Goal: Task Accomplishment & Management: Manage account settings

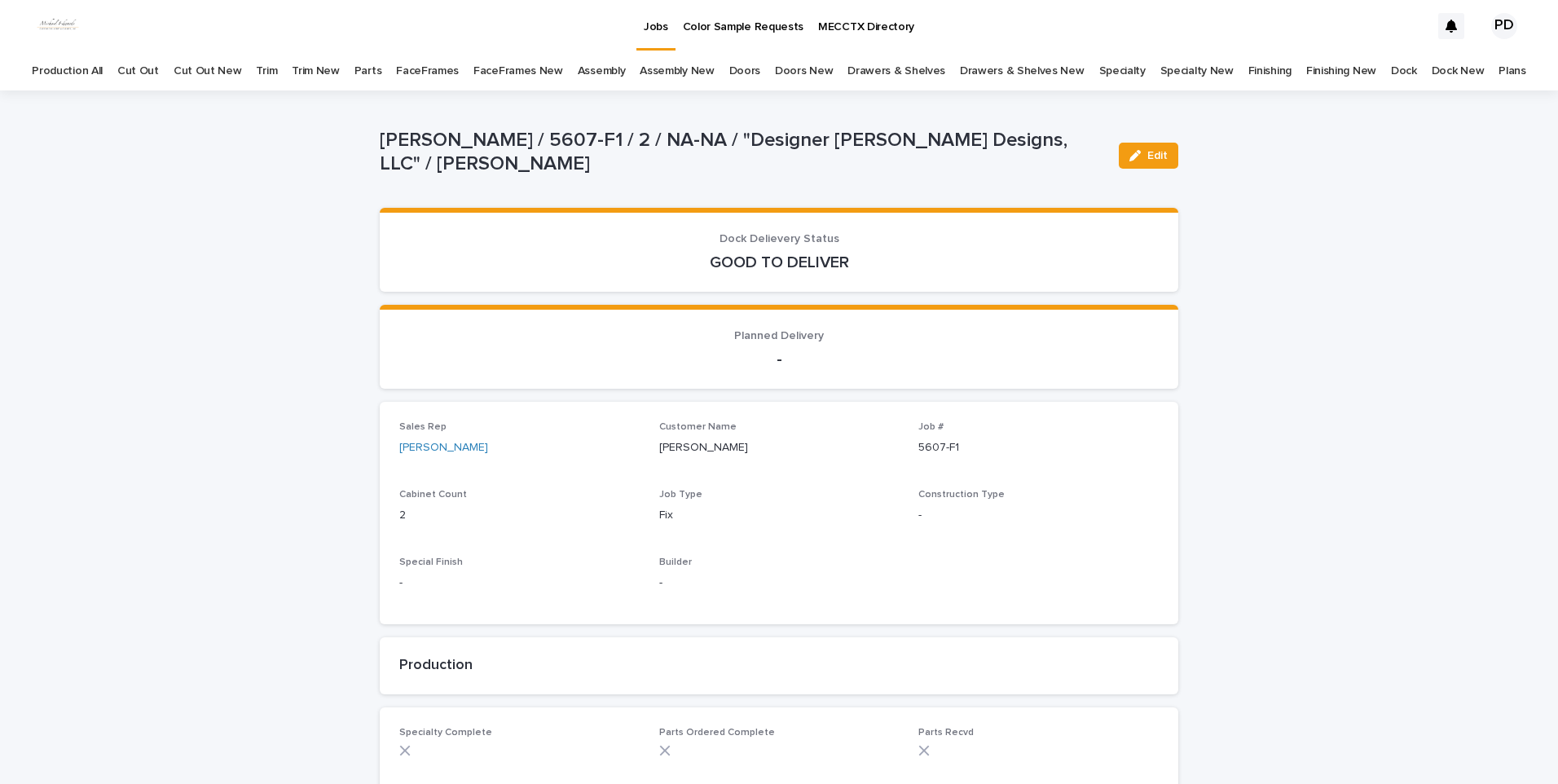
click at [651, 41] on link "Jobs" at bounding box center [655, 24] width 39 height 48
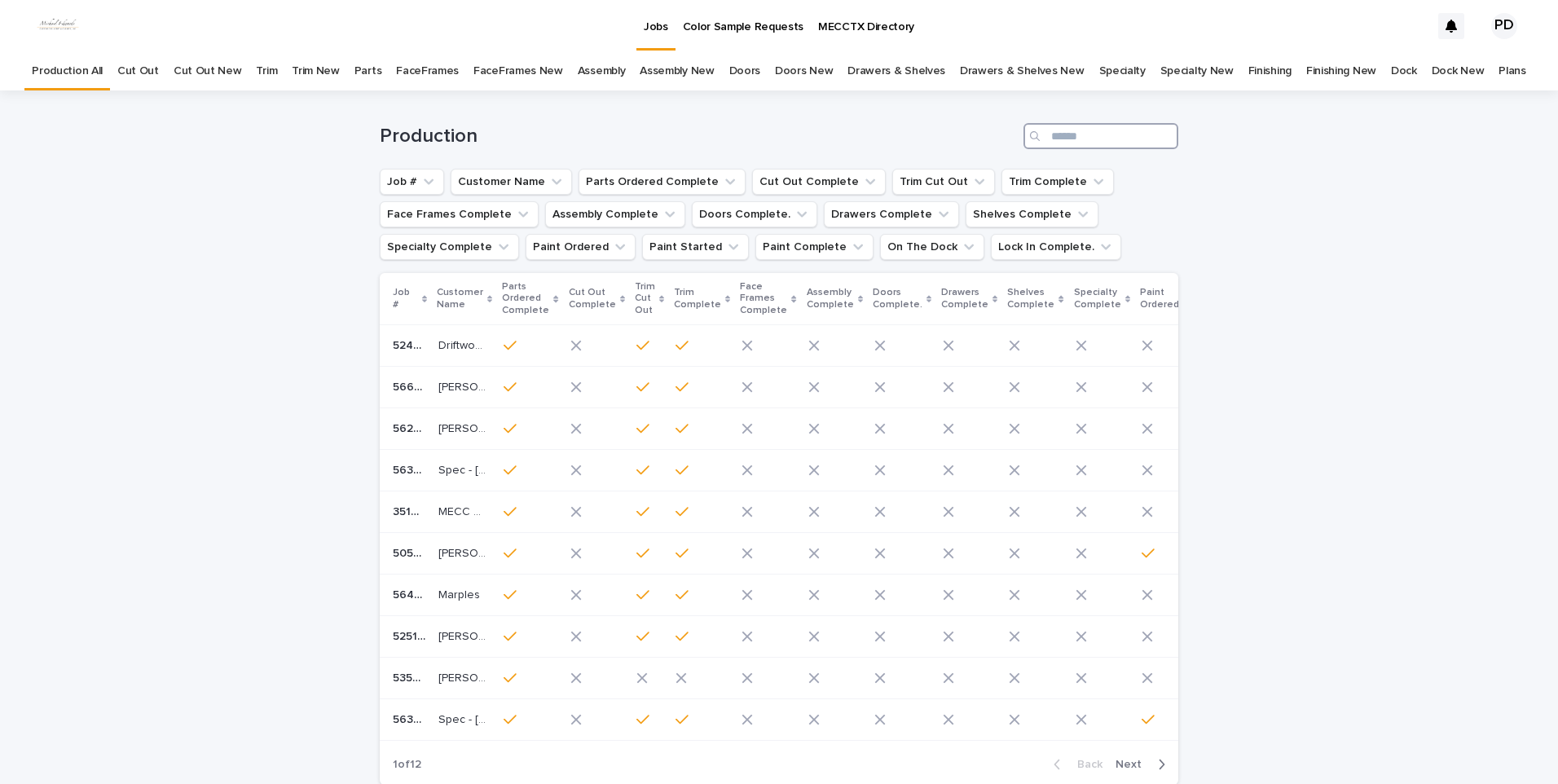
click at [1072, 145] on input "Search" at bounding box center [1101, 136] width 155 height 26
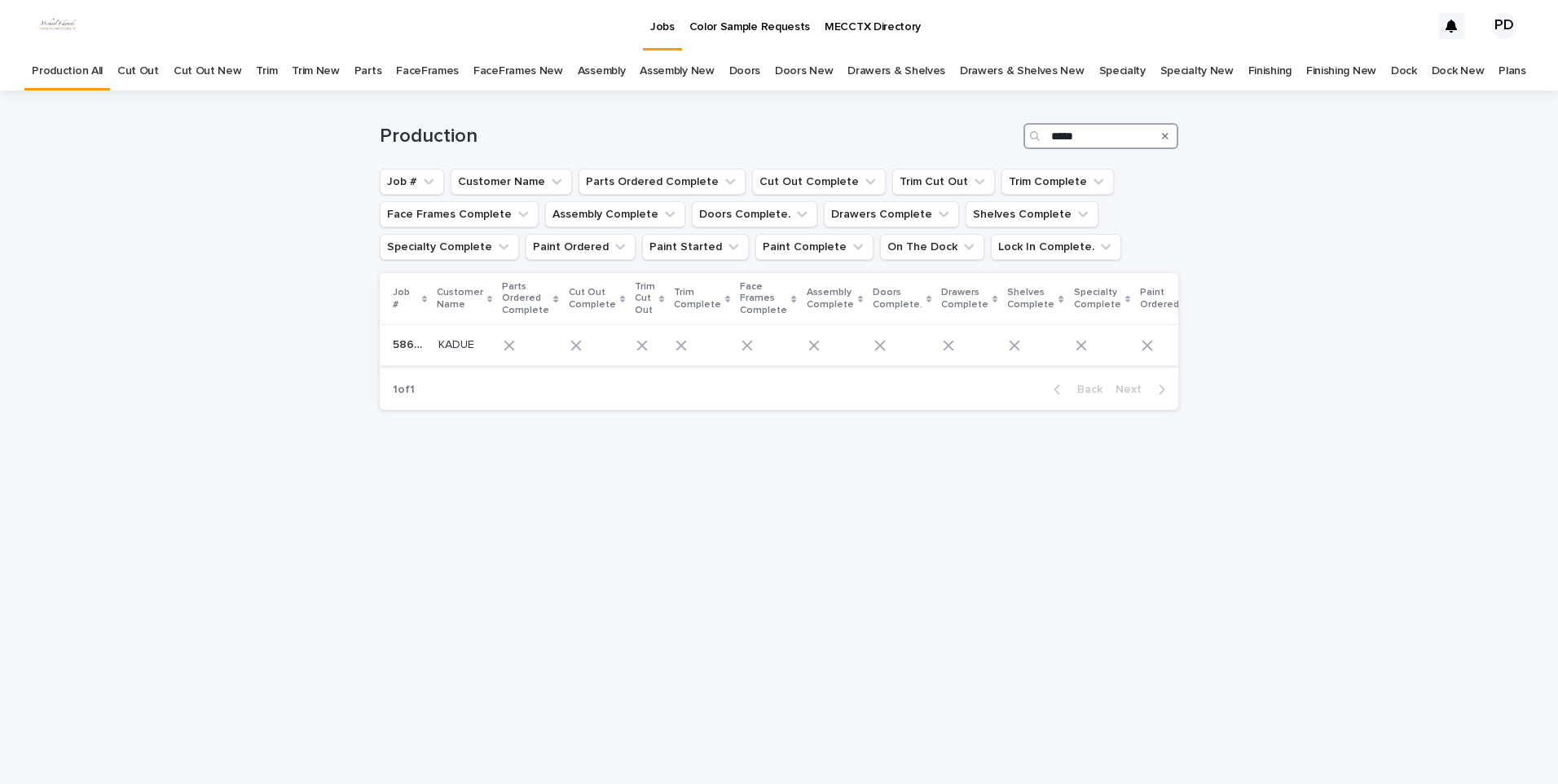
type input "*****"
click at [457, 340] on p "KADUE" at bounding box center [457, 343] width 39 height 18
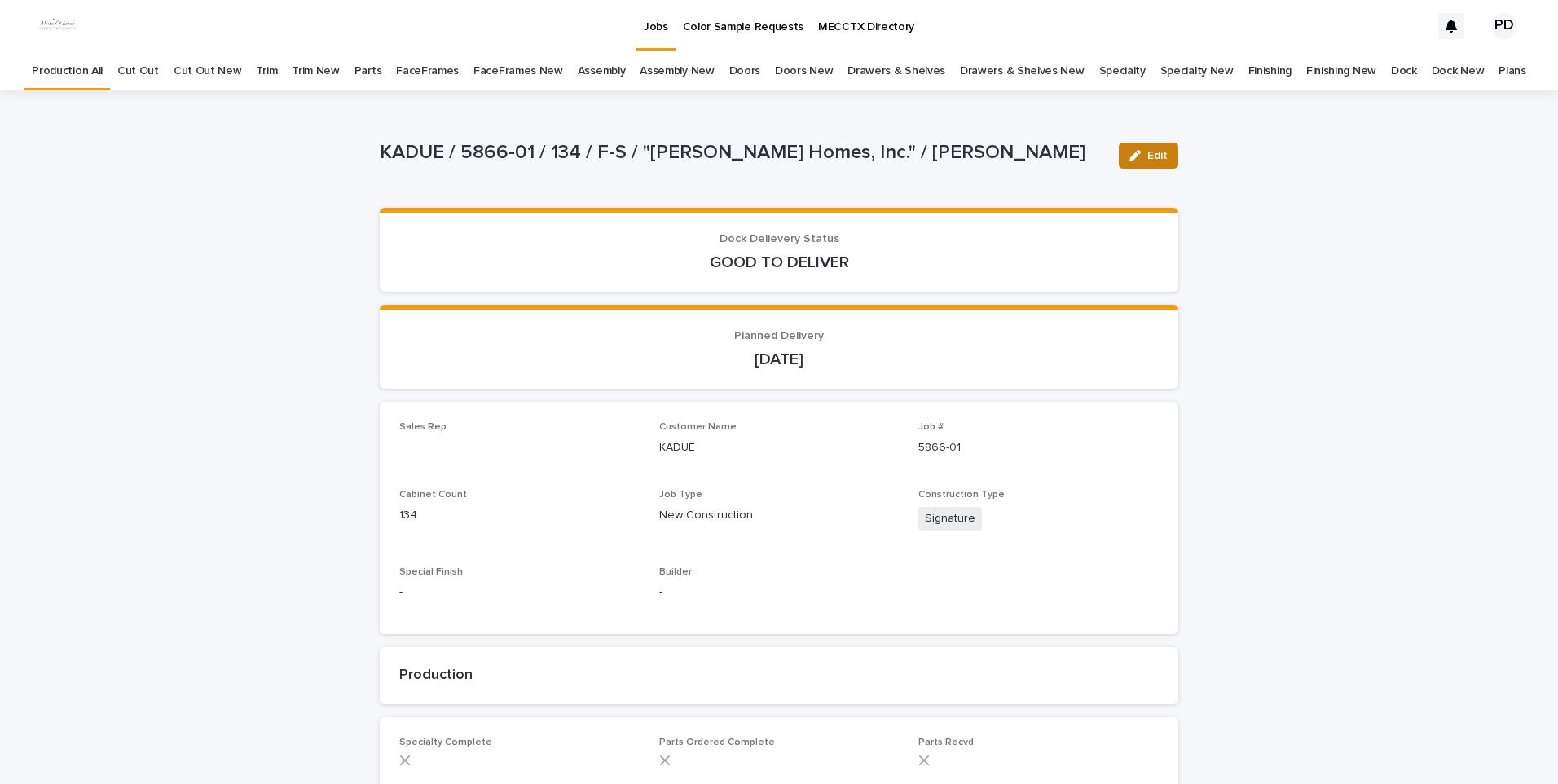
click at [1157, 150] on button "Edit" at bounding box center [1149, 156] width 60 height 26
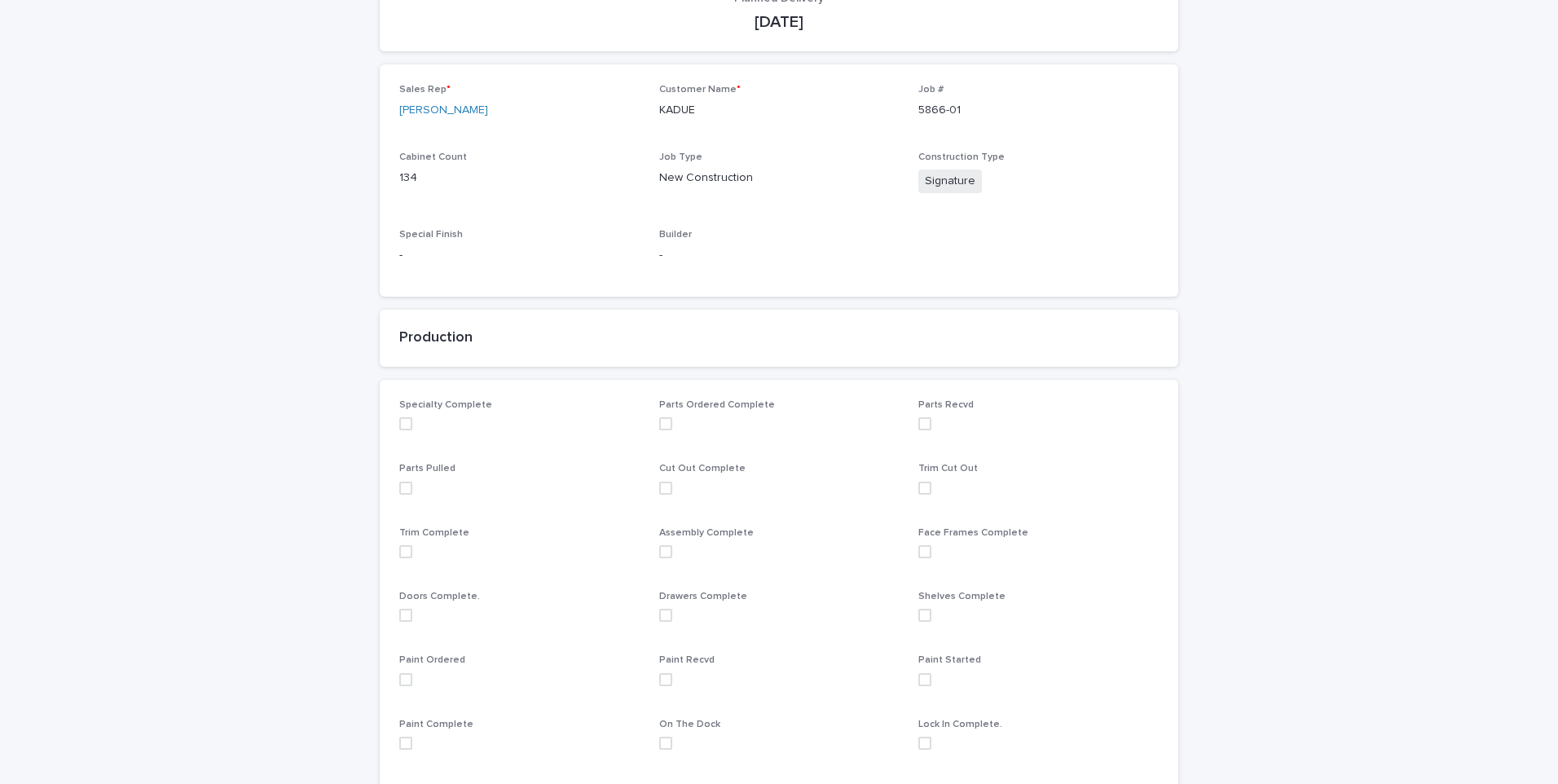
scroll to position [652, 0]
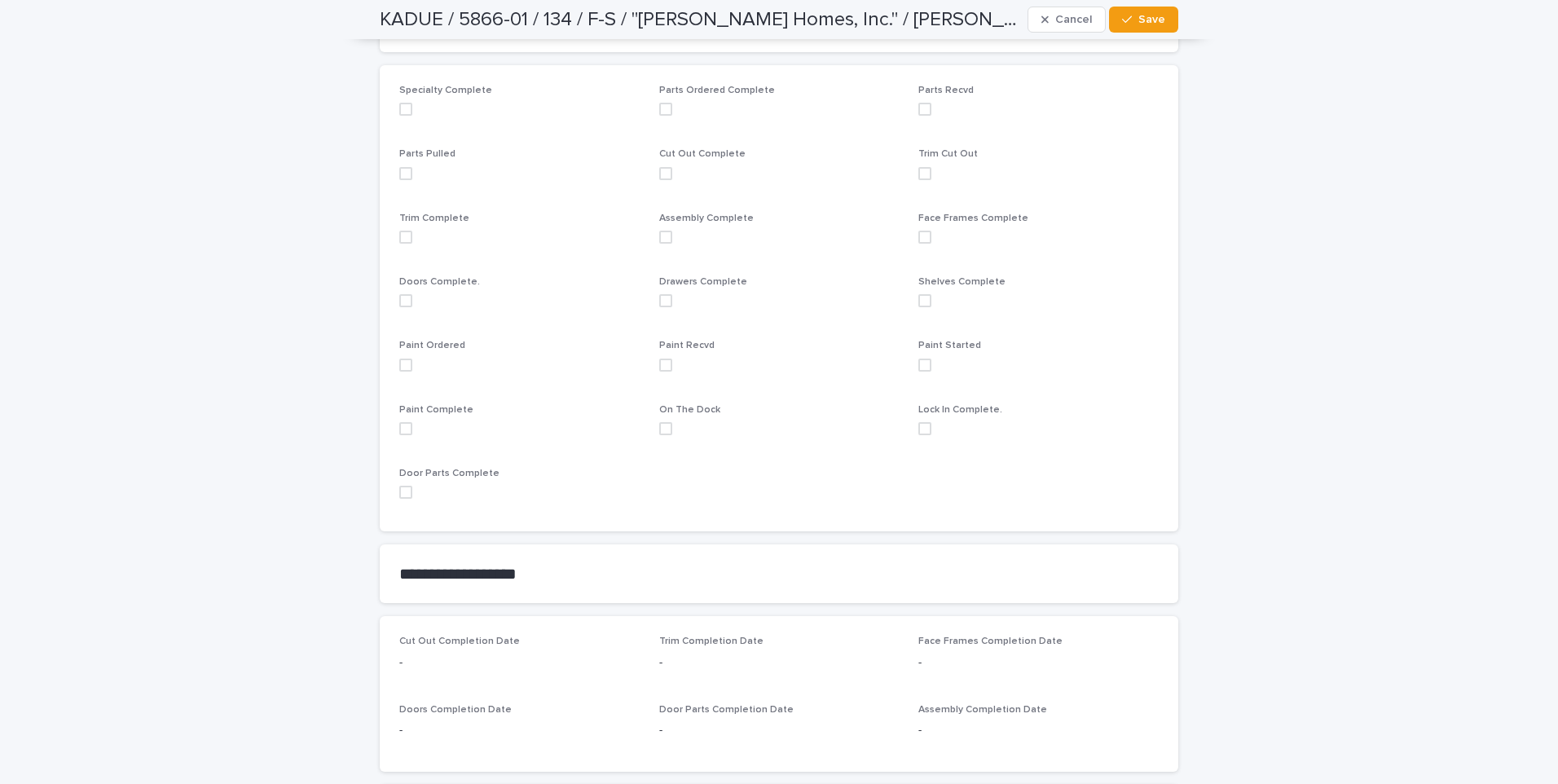
click at [400, 369] on span at bounding box center [406, 364] width 13 height 13
click at [1138, 19] on span "Save" at bounding box center [1151, 19] width 27 height 11
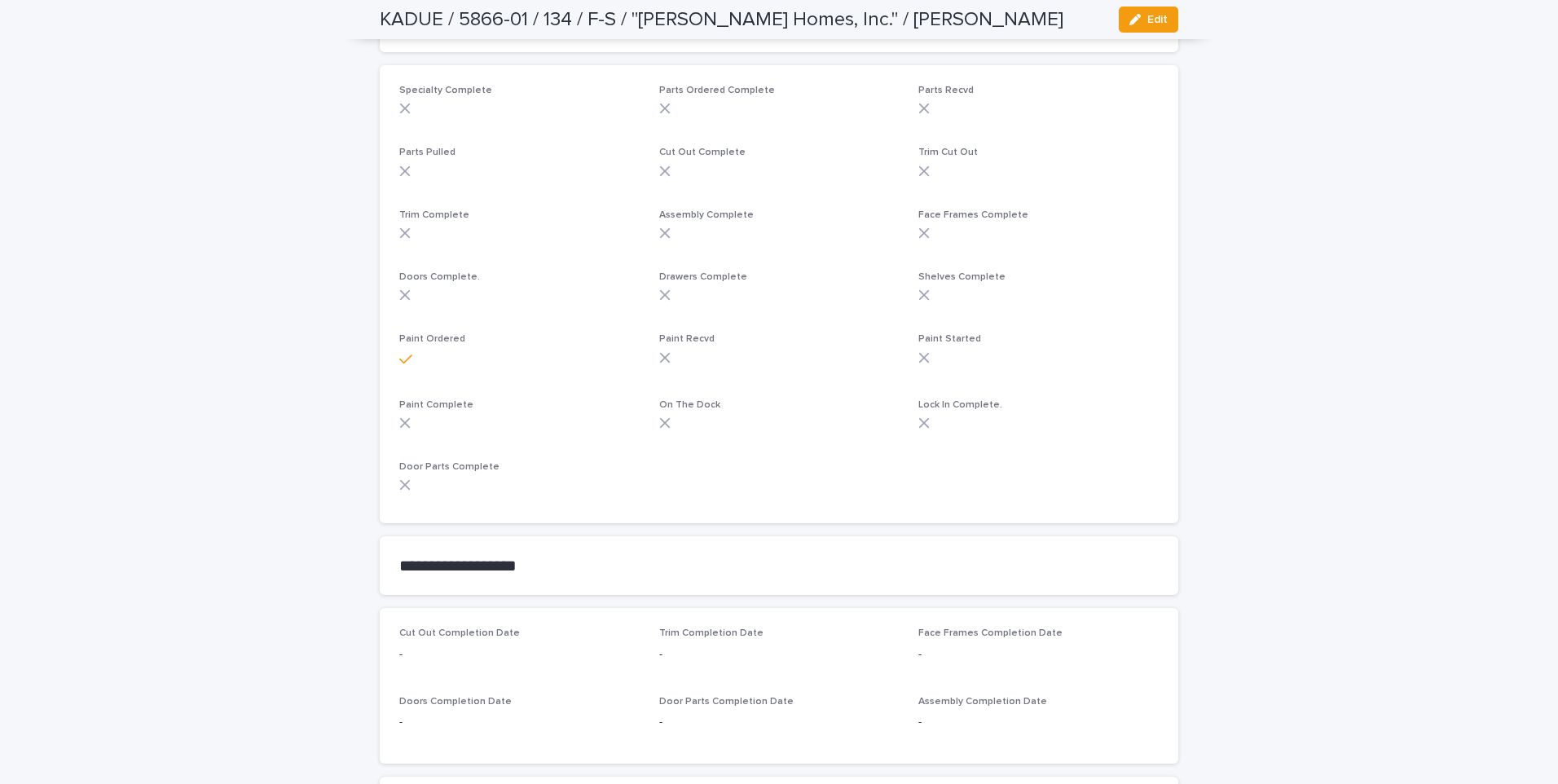
scroll to position [632, 0]
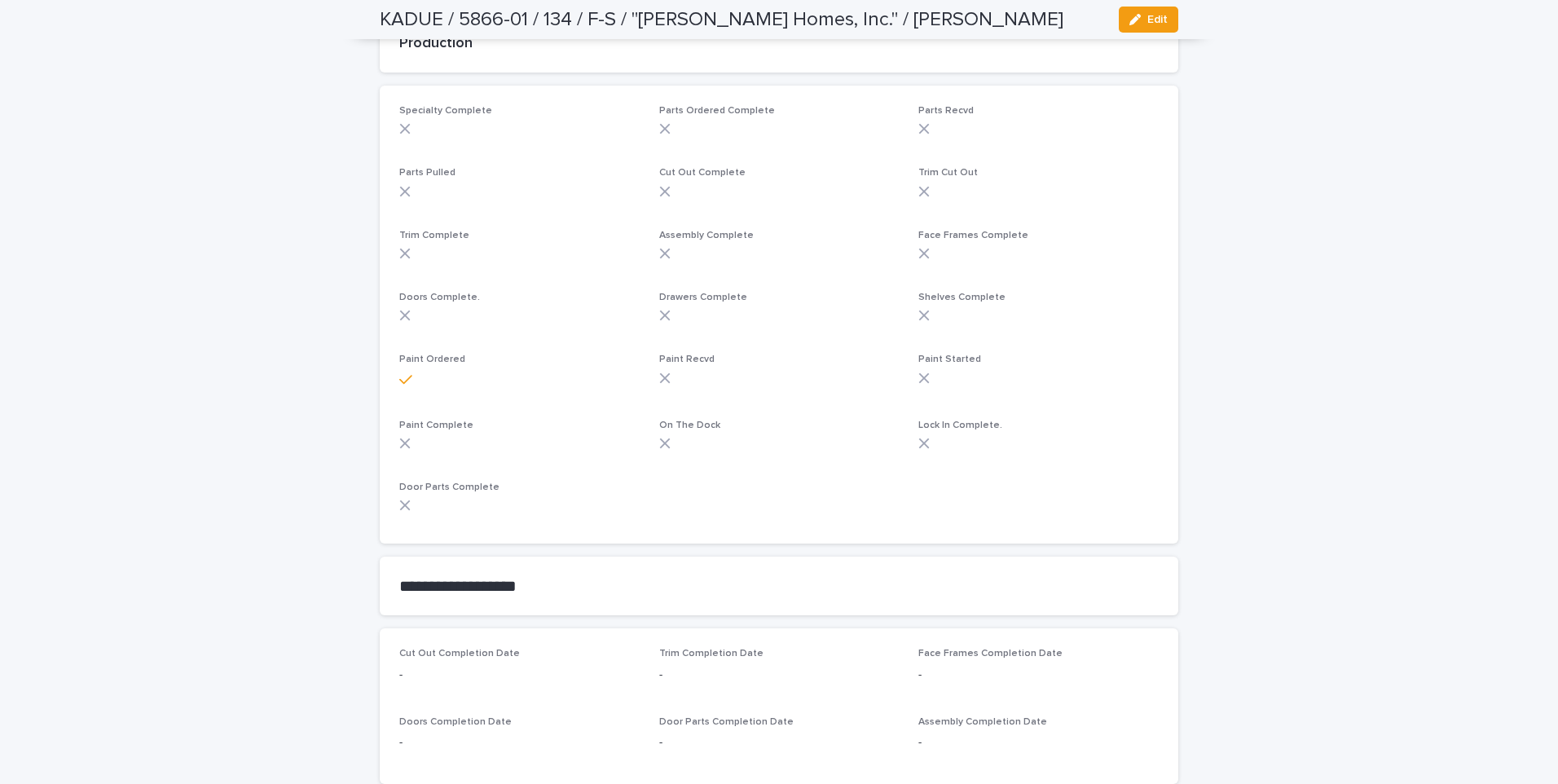
click at [234, 484] on div "Loading... Saving… Loading... Saving… KADUE / 5866-01 / 134 / F-S / "Paul Allen…" at bounding box center [779, 338] width 1558 height 1759
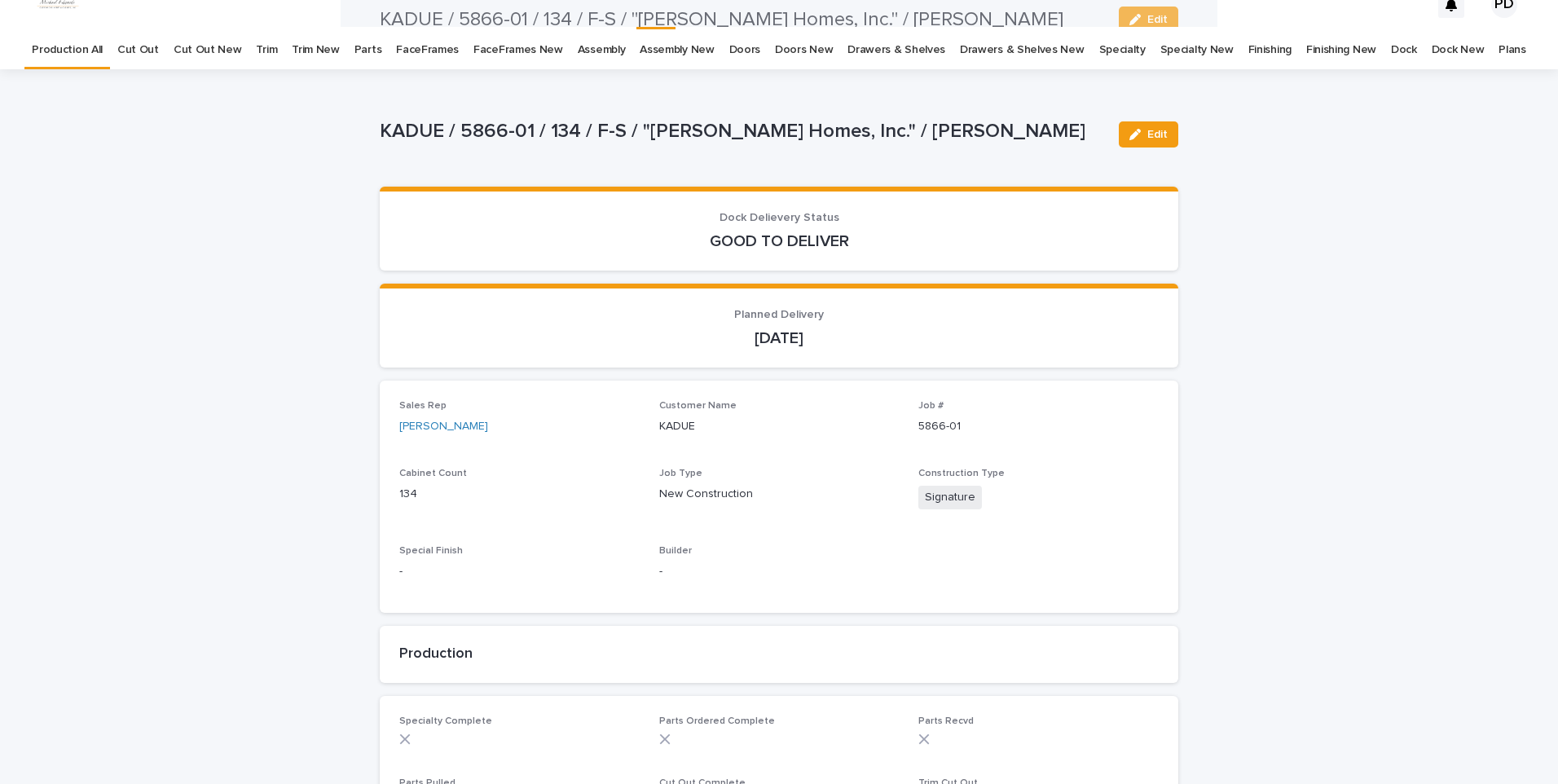
scroll to position [0, 0]
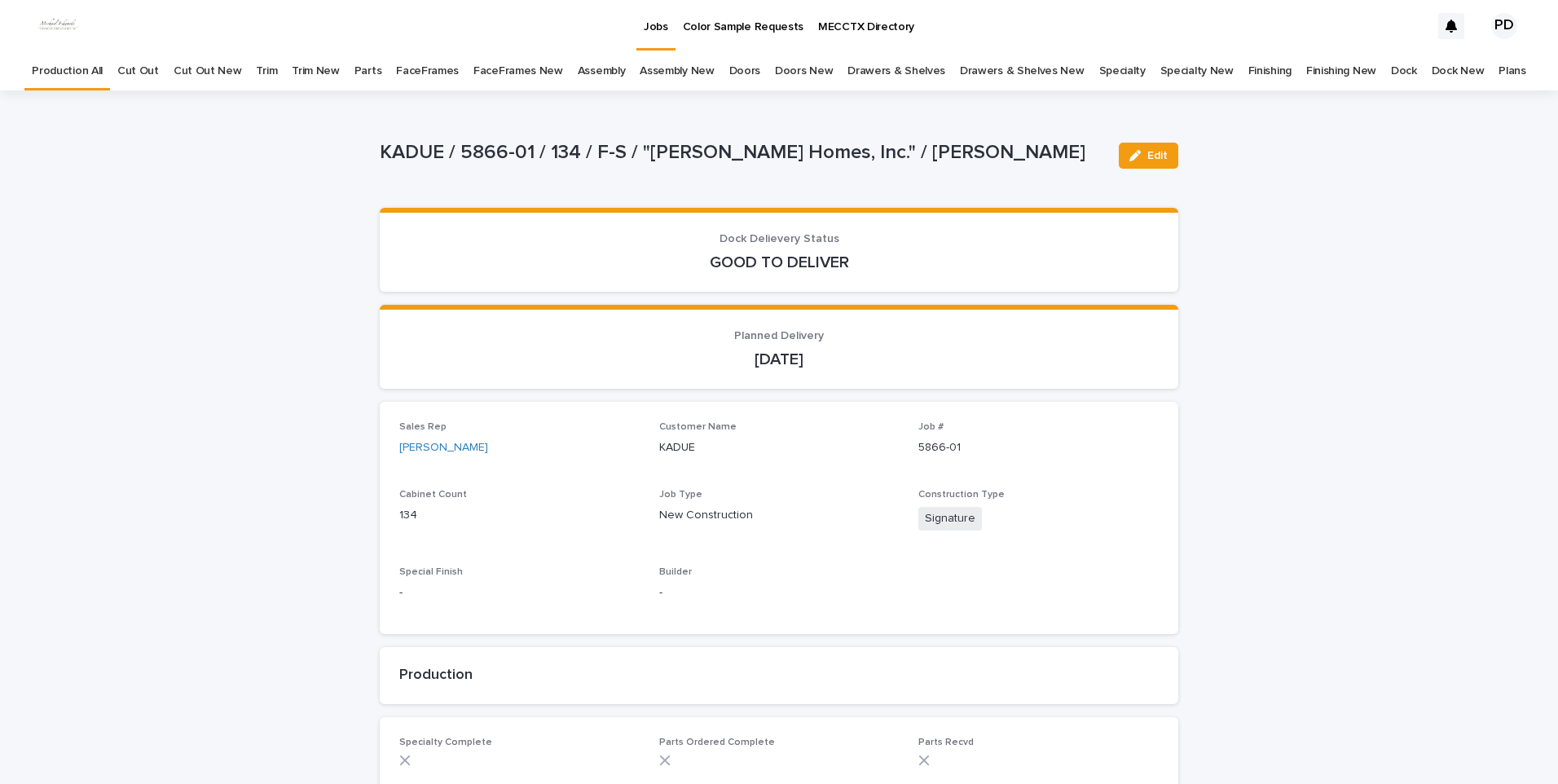
click at [642, 24] on div "Jobs" at bounding box center [655, 17] width 39 height 34
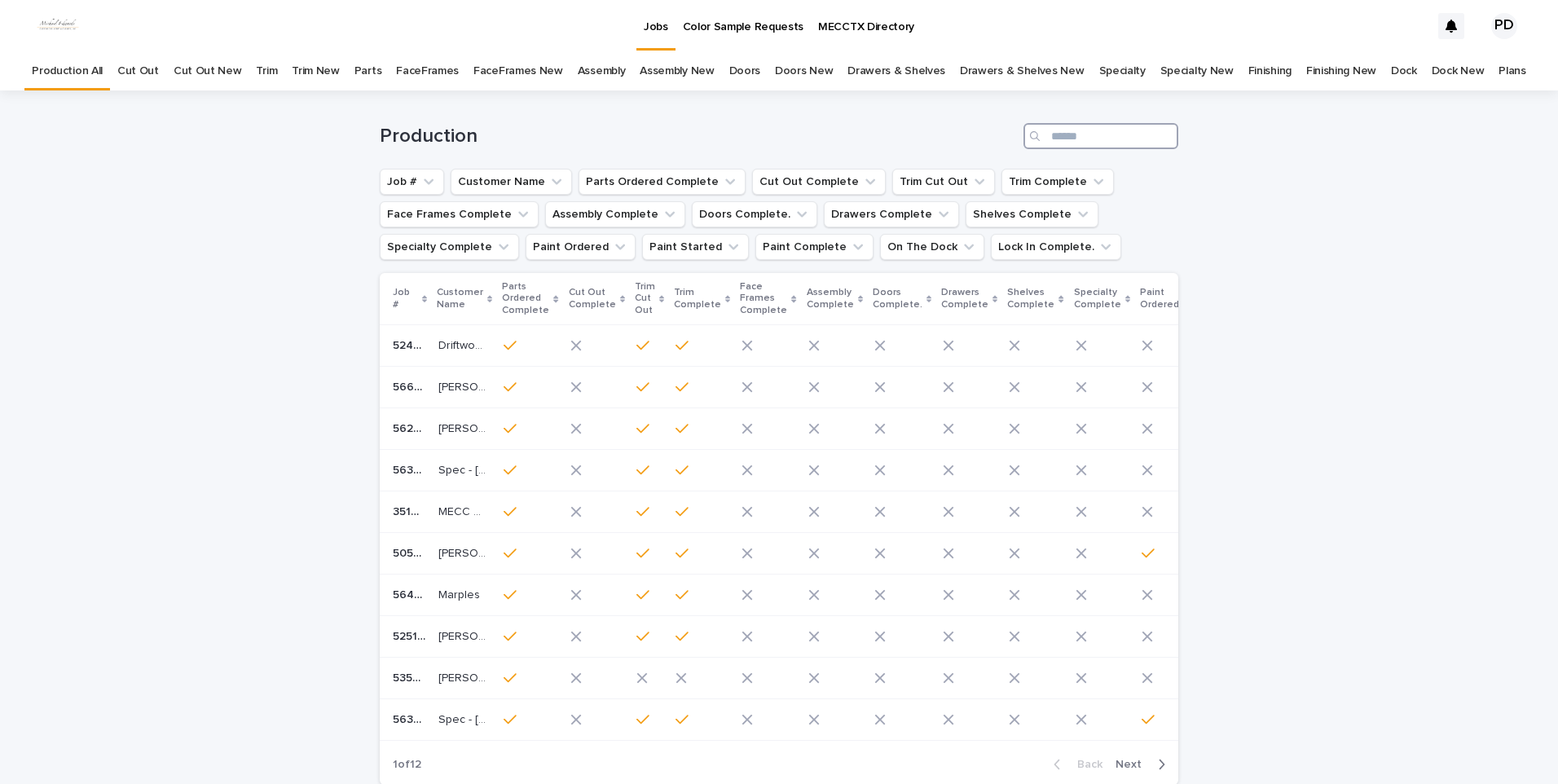
click at [1115, 148] on input "Search" at bounding box center [1101, 136] width 155 height 26
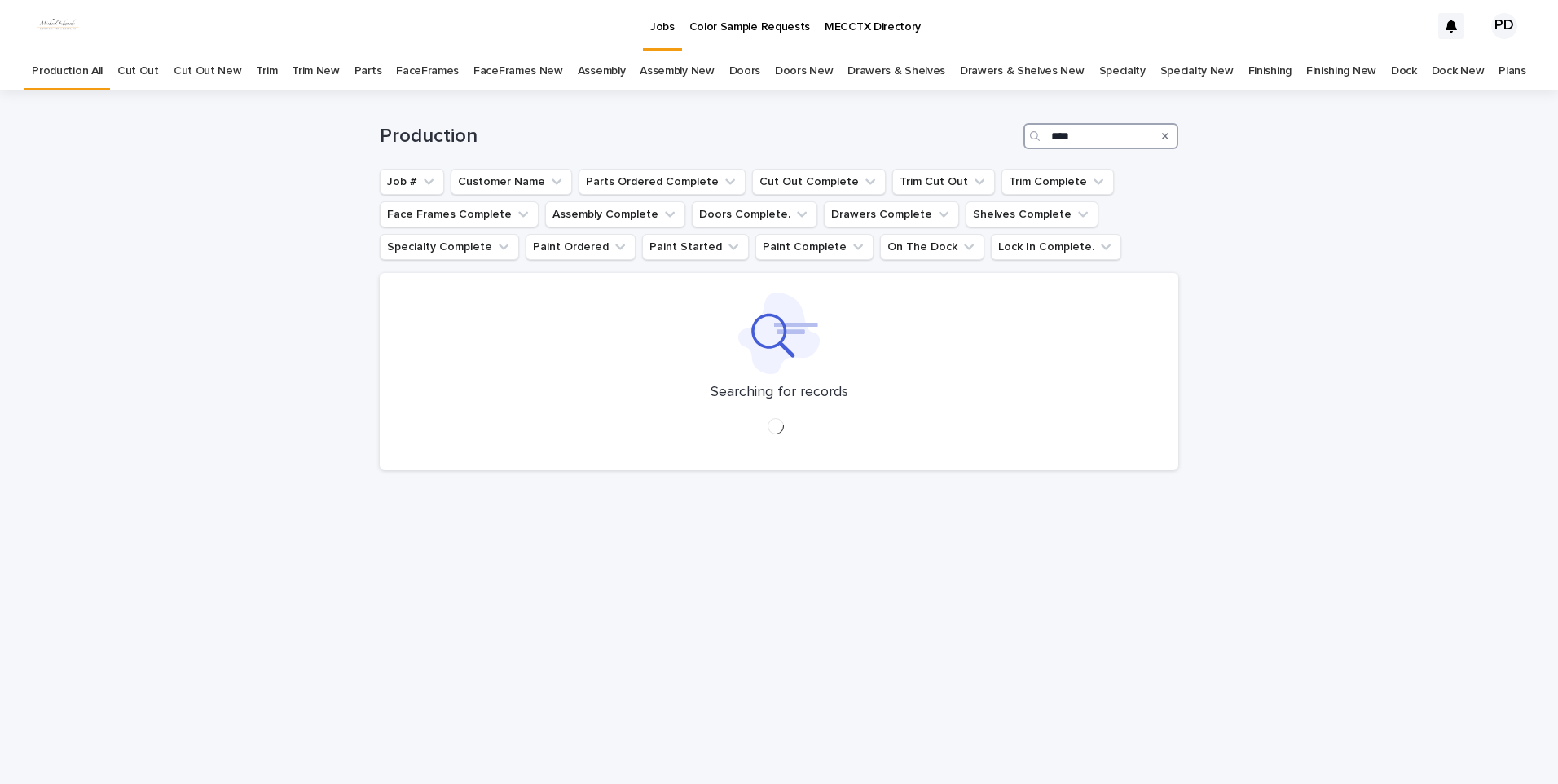
type input "****"
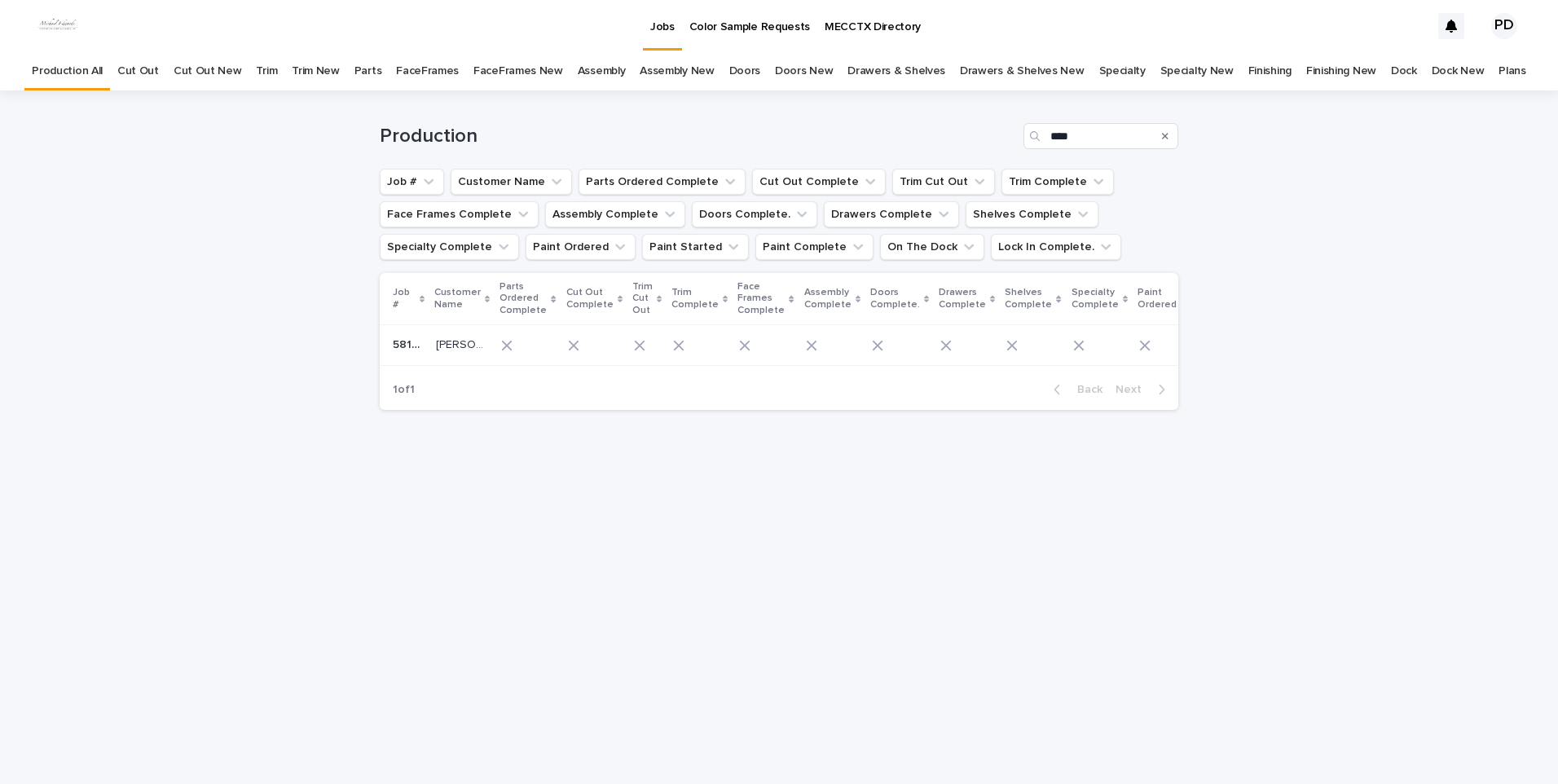
click at [454, 343] on p "DURAN" at bounding box center [462, 343] width 52 height 18
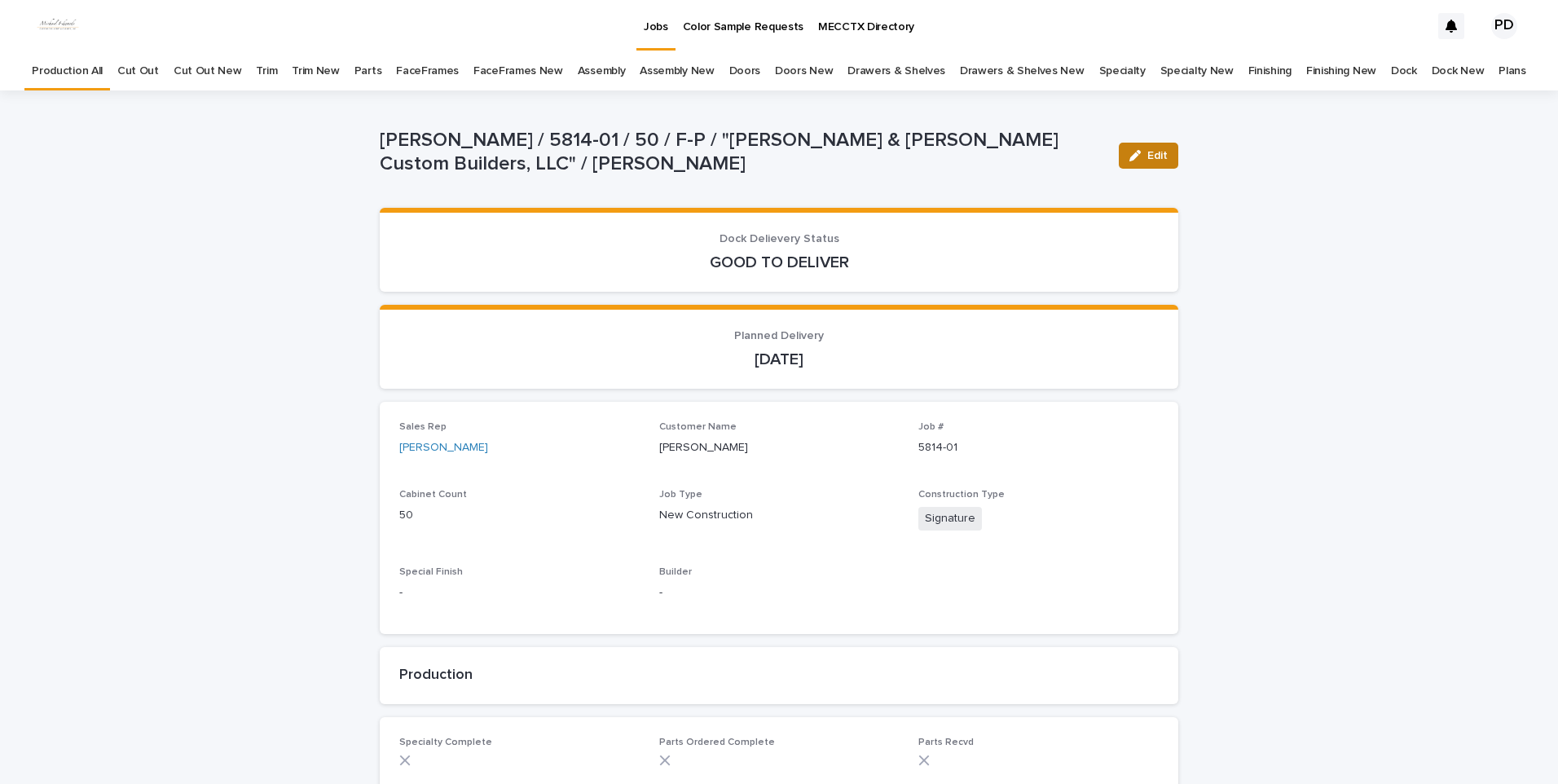
click at [1160, 159] on span "Edit" at bounding box center [1157, 155] width 20 height 11
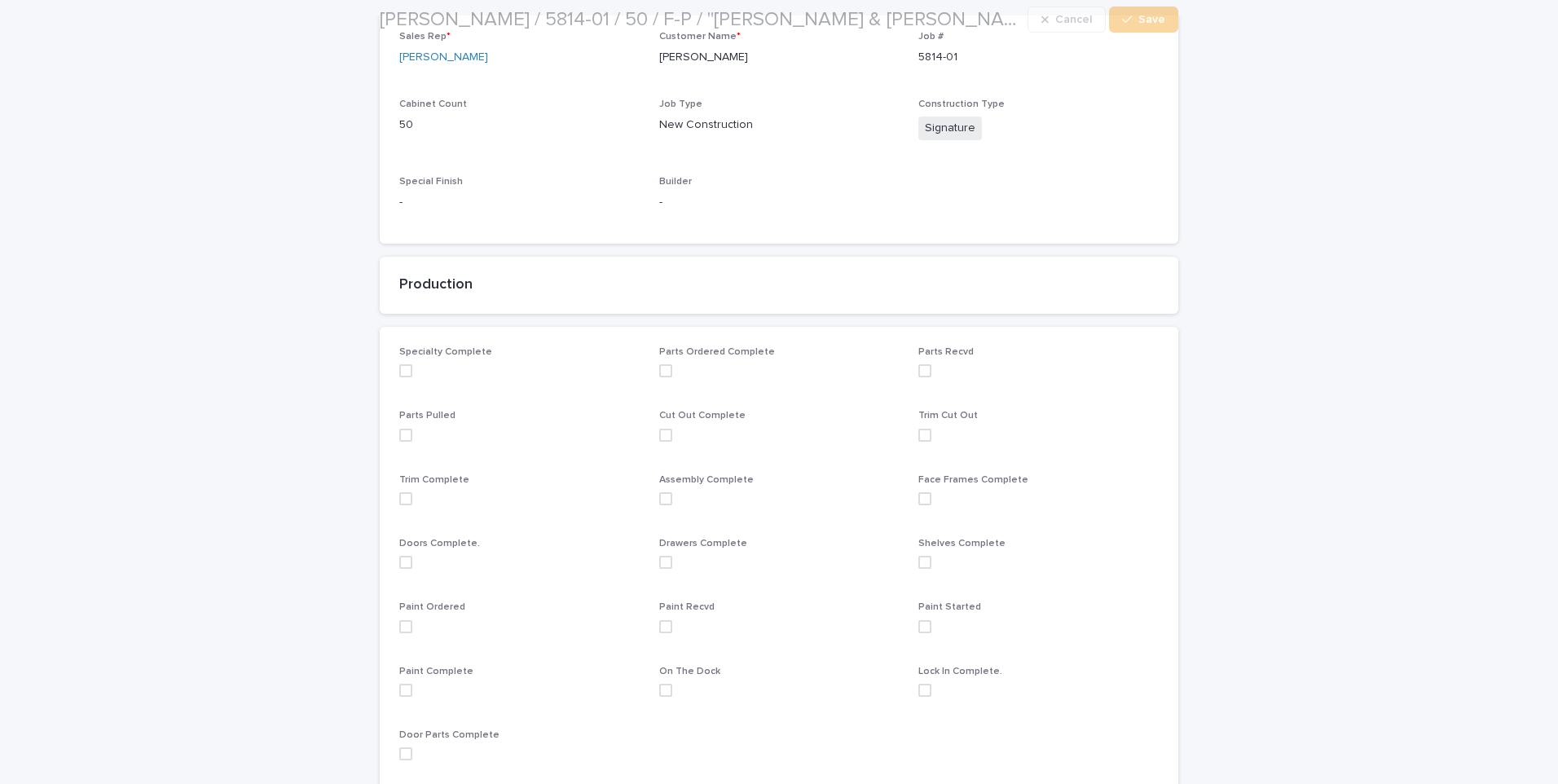
scroll to position [407, 0]
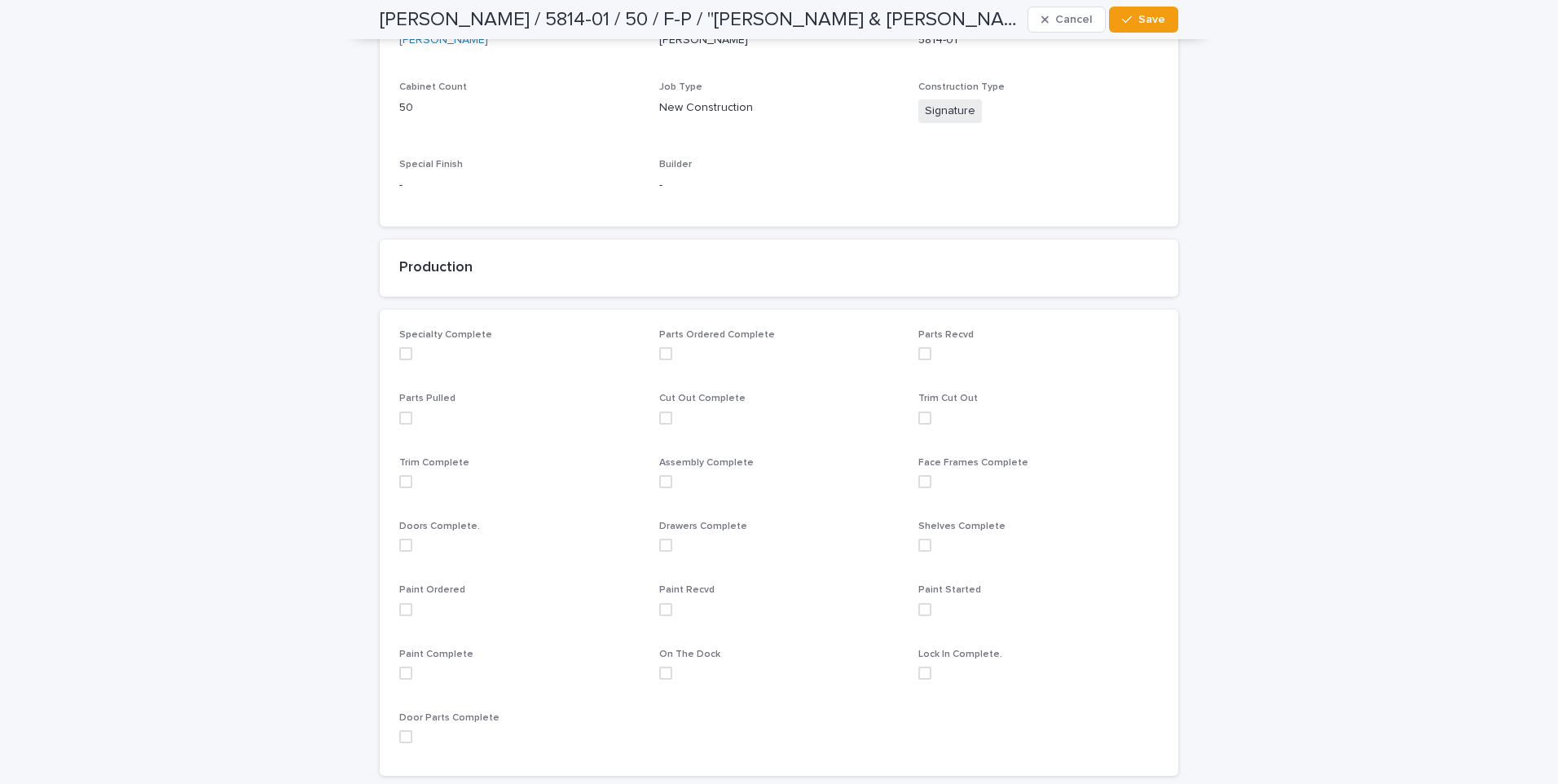
click at [404, 612] on span at bounding box center [406, 609] width 13 height 13
click at [1129, 23] on div "button" at bounding box center [1130, 19] width 17 height 11
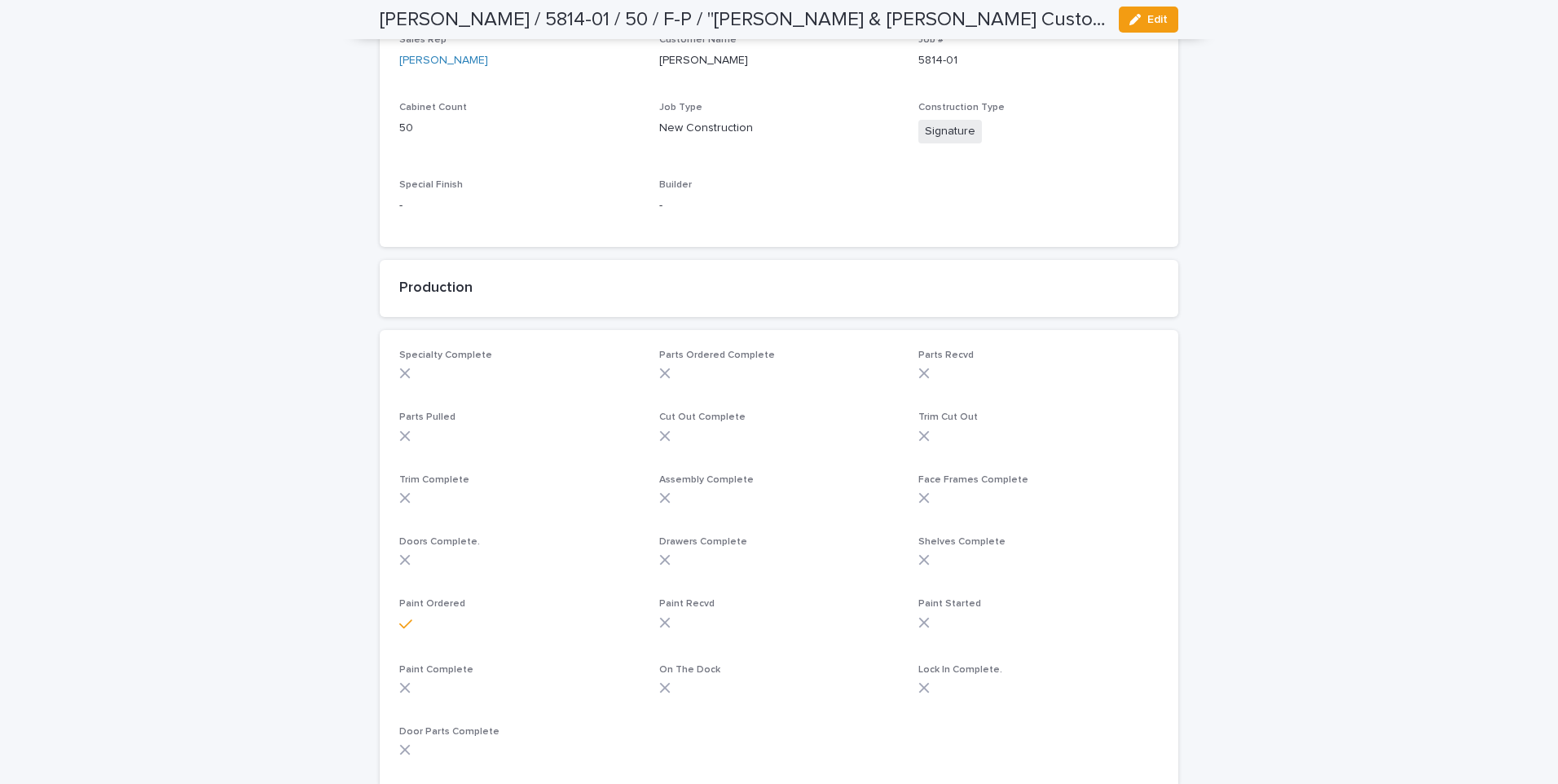
click at [240, 594] on div "Loading... Saving… Loading... Saving… DURAN / 5814-01 / 50 / F-P / "Mattern & F…" at bounding box center [779, 583] width 1558 height 1759
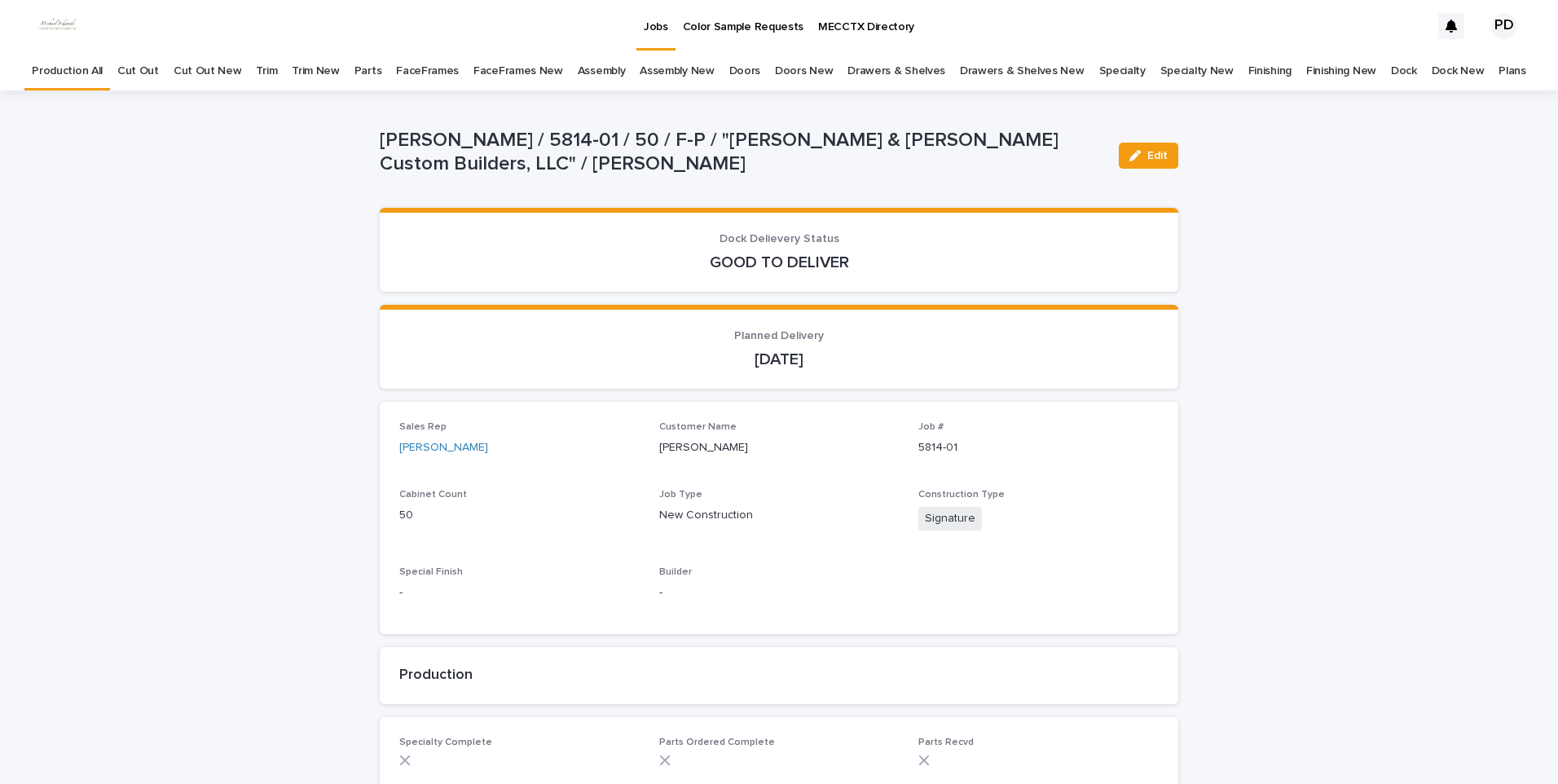
click at [665, 39] on link "Jobs" at bounding box center [655, 24] width 39 height 48
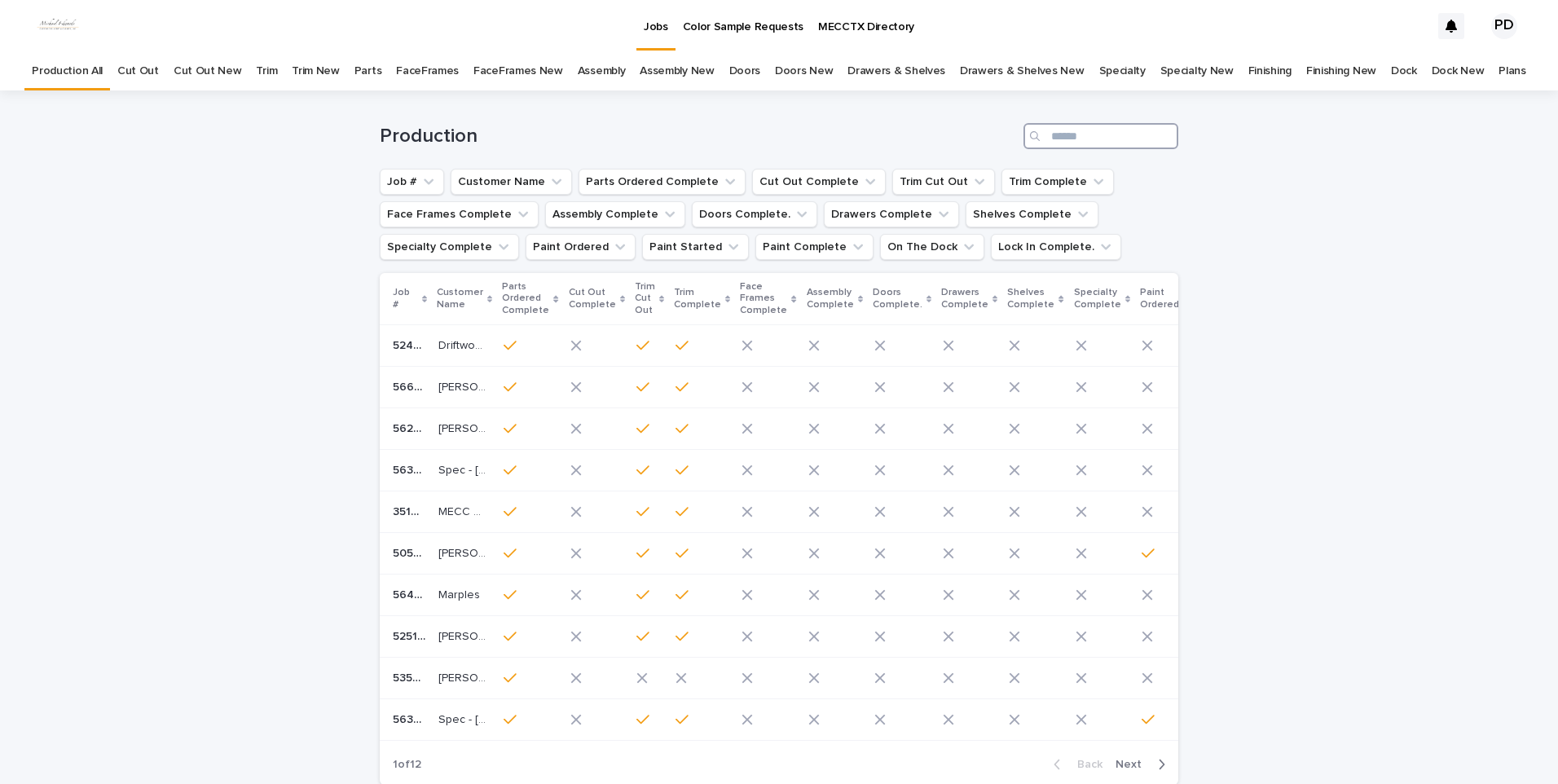
drag, startPoint x: 1074, startPoint y: 135, endPoint x: 1102, endPoint y: 128, distance: 28.9
click at [1097, 128] on input "Search" at bounding box center [1101, 136] width 155 height 26
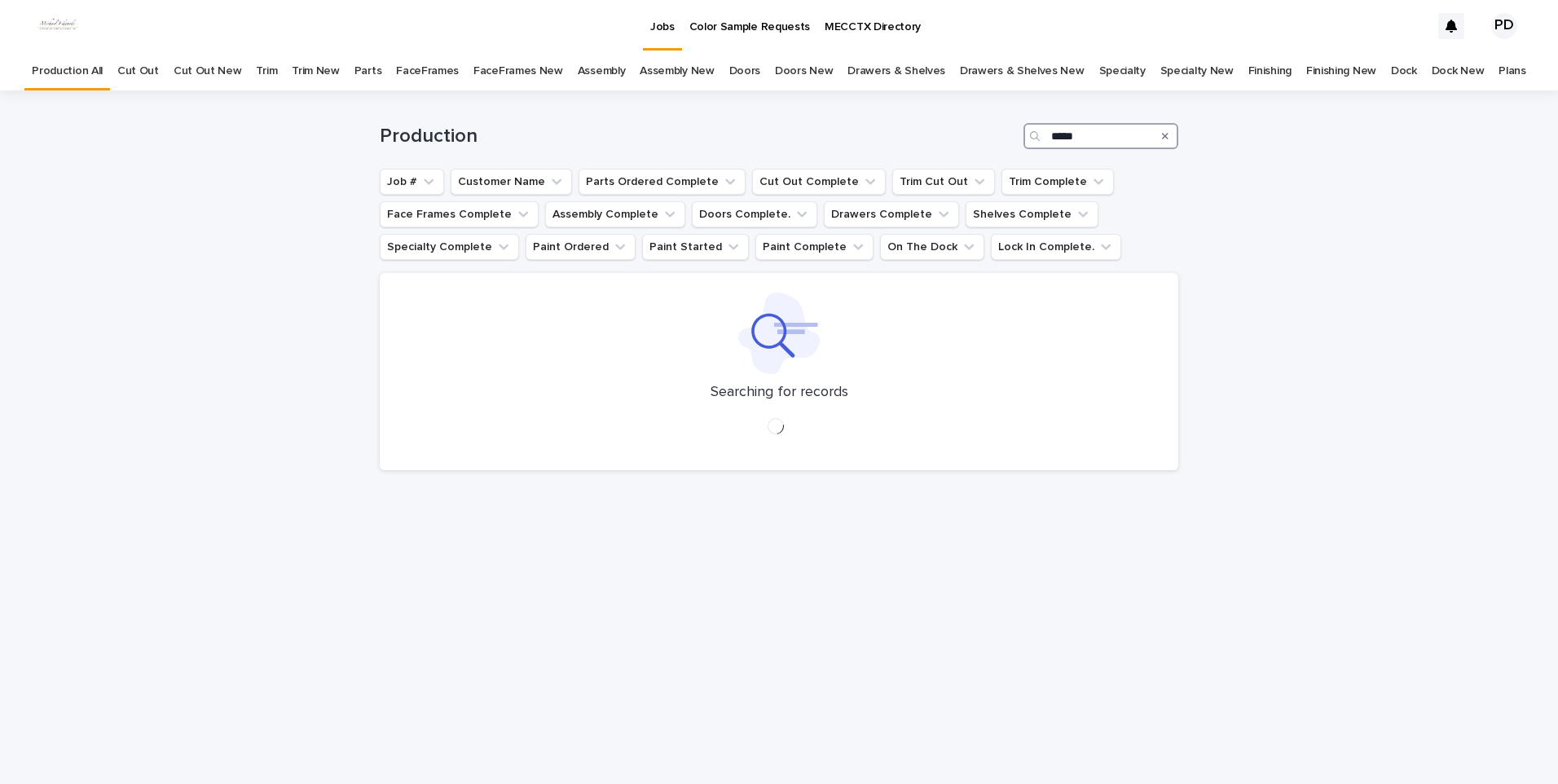
type input "*****"
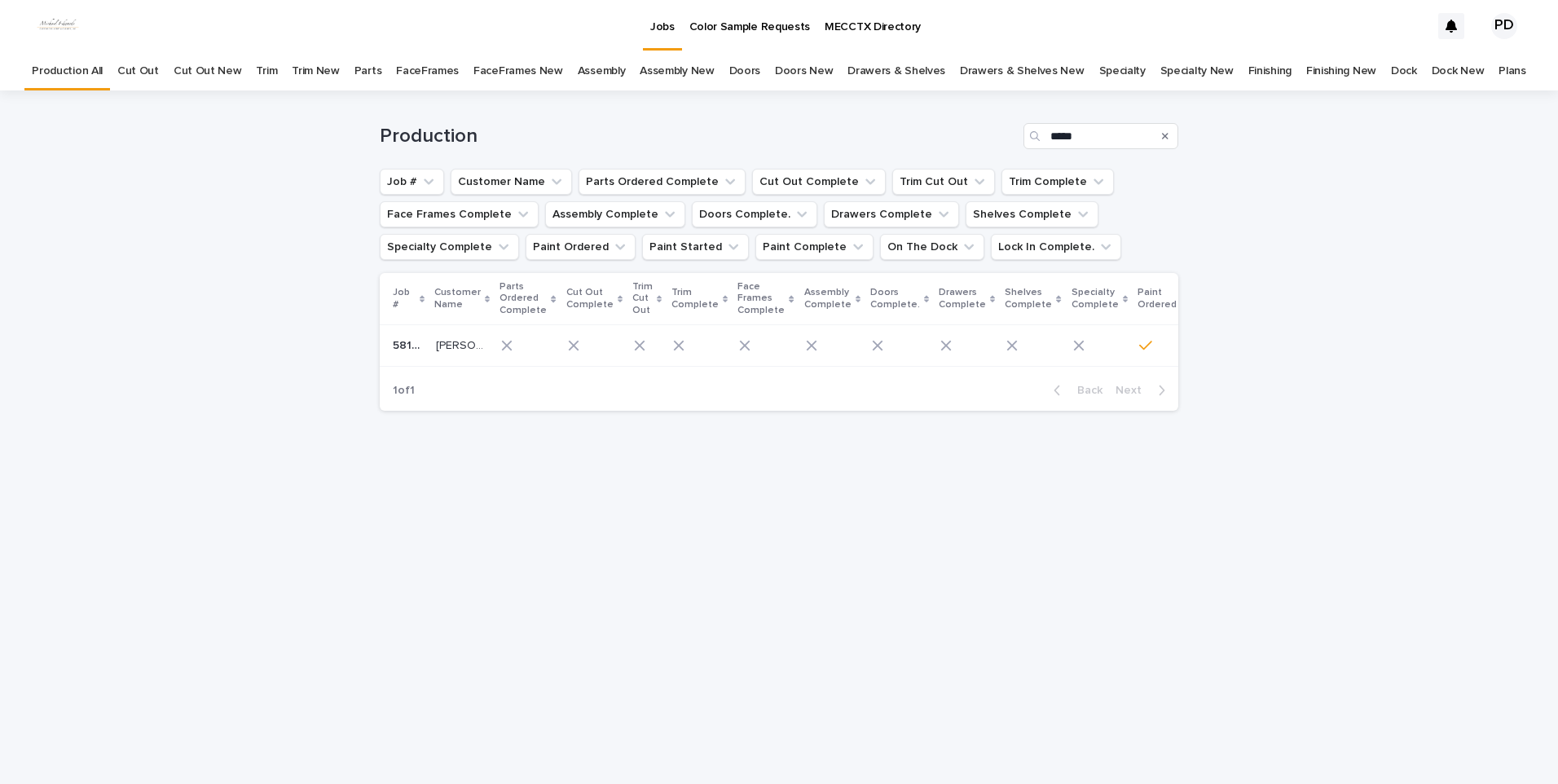
click at [460, 343] on p "DURAN" at bounding box center [462, 344] width 52 height 18
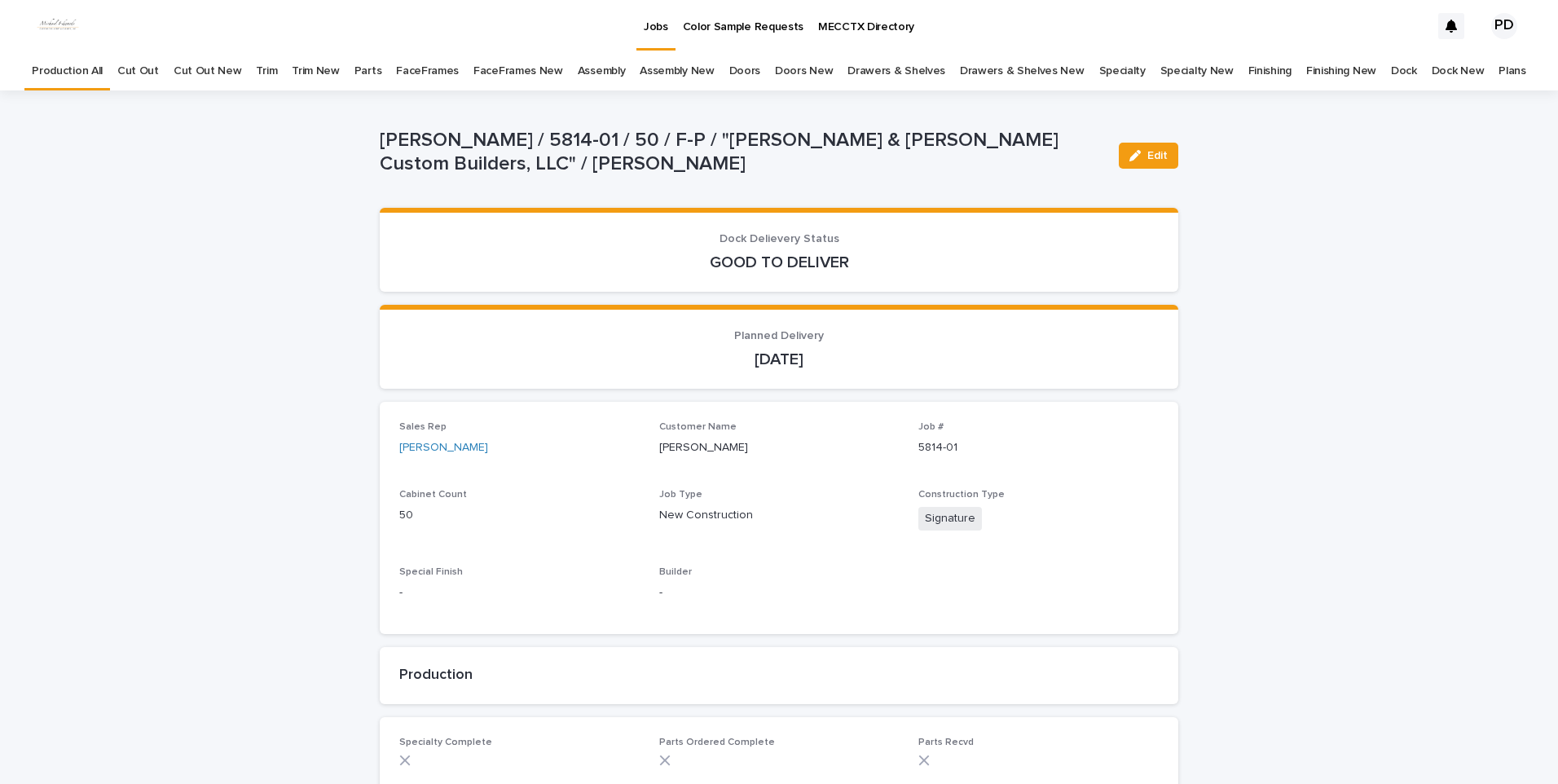
click at [651, 19] on p "Jobs" at bounding box center [656, 17] width 25 height 34
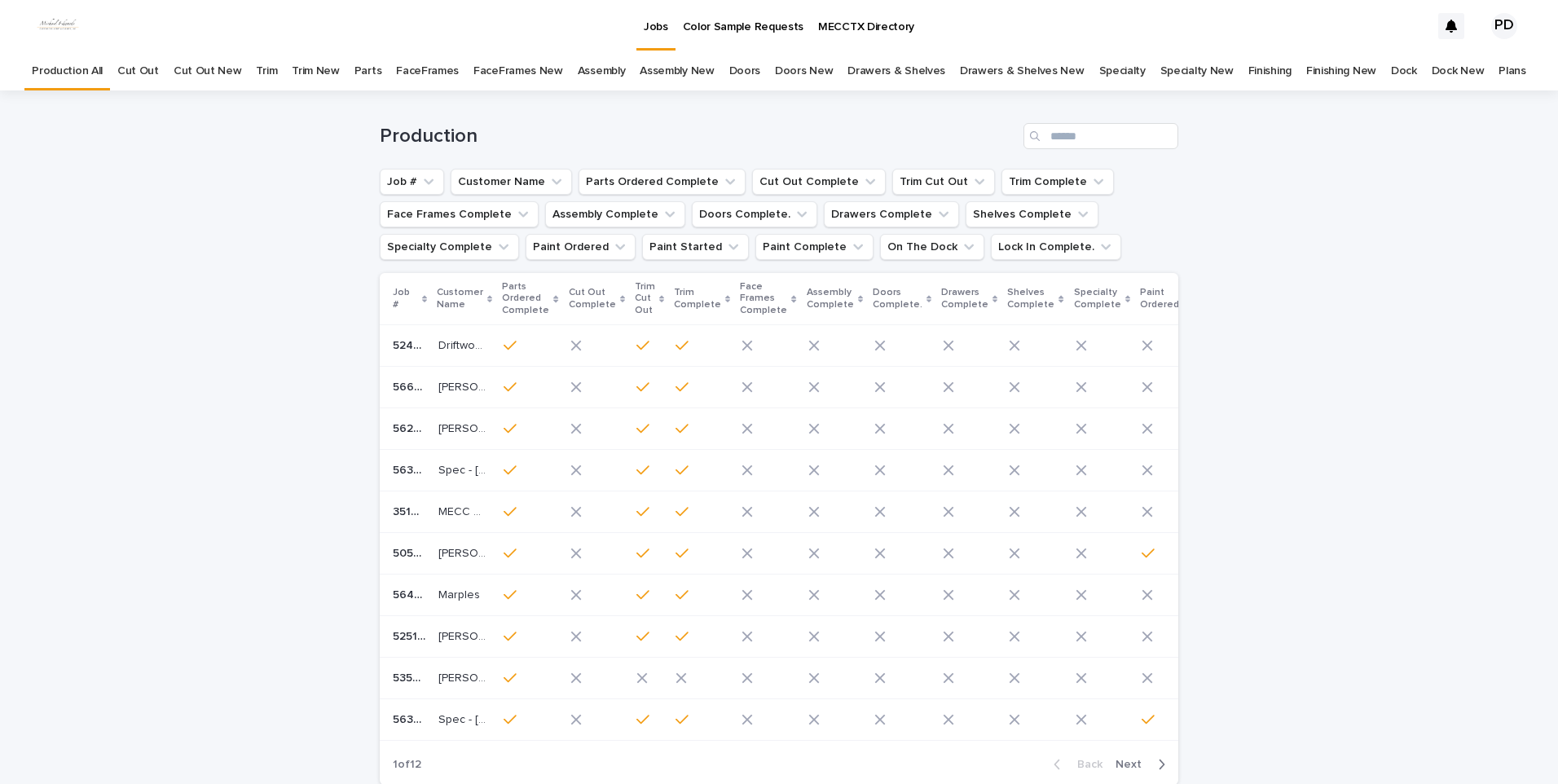
click at [174, 450] on div "Loading... Saving… Loading... Saving… Production Job # Customer Name Parts Orde…" at bounding box center [779, 484] width 1558 height 788
click at [1145, 145] on input "Search" at bounding box center [1101, 136] width 155 height 26
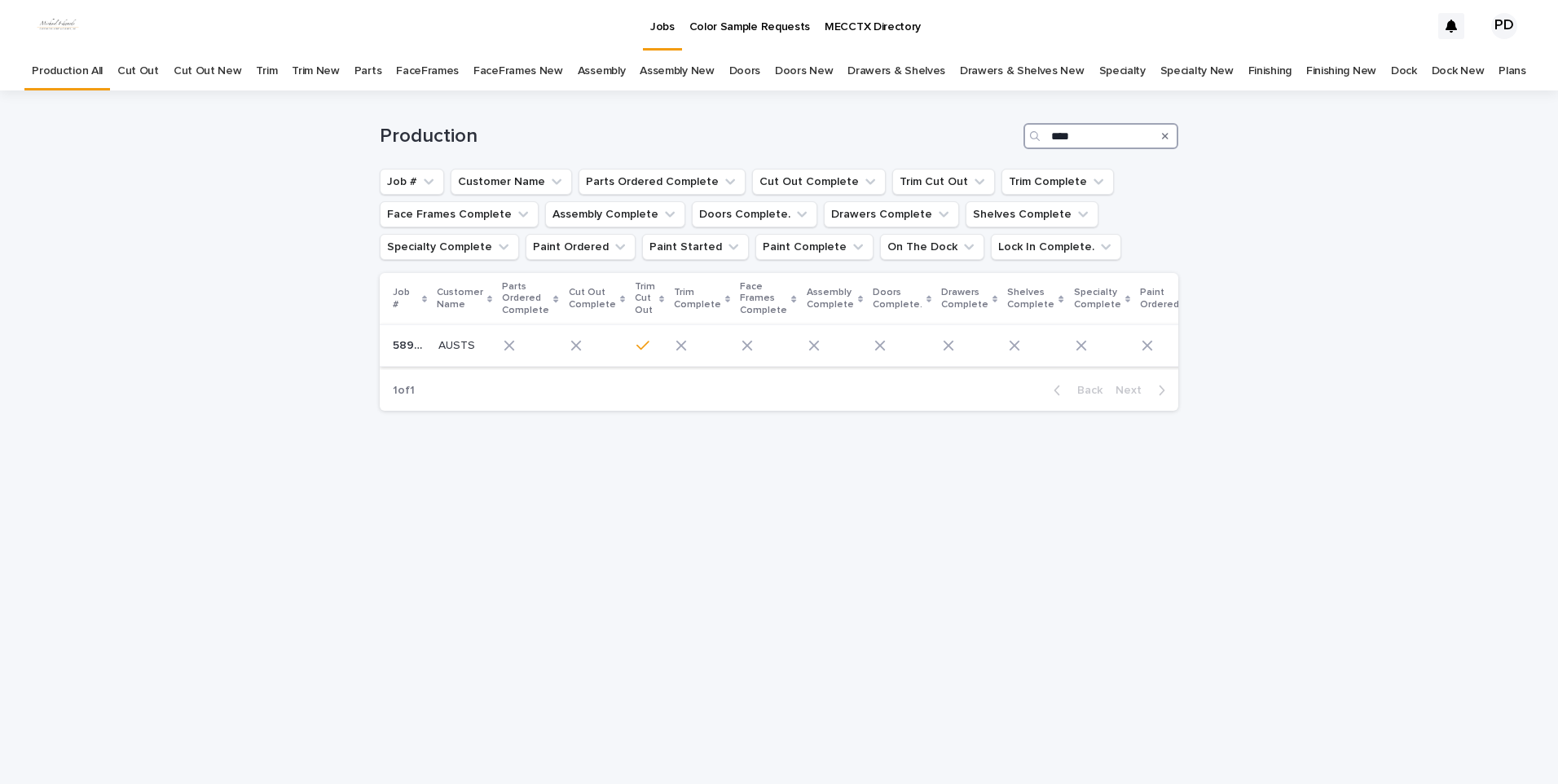
type input "****"
click at [460, 346] on p "AUSTS" at bounding box center [458, 344] width 40 height 18
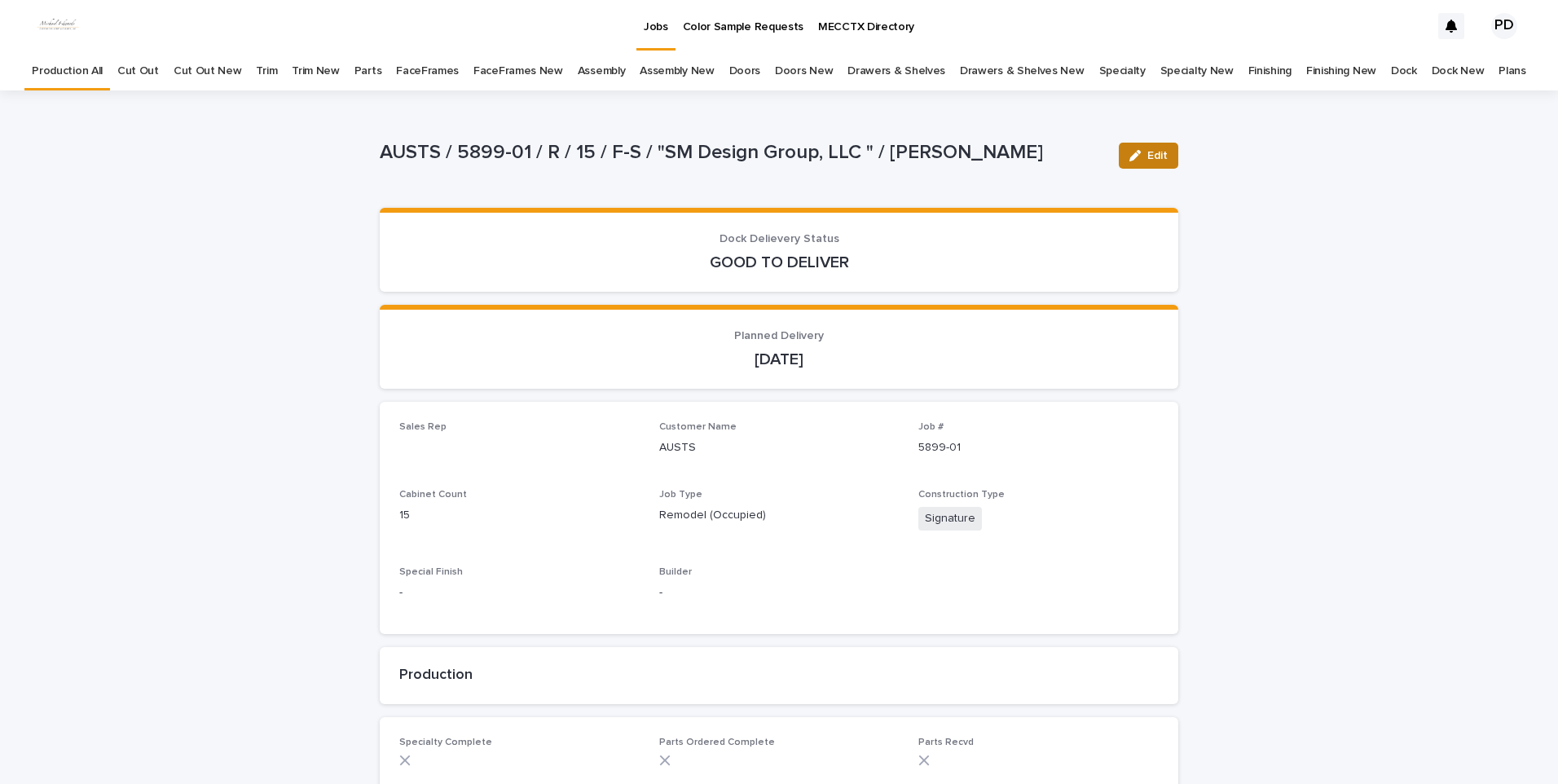
click at [1147, 164] on button "Edit" at bounding box center [1149, 156] width 60 height 26
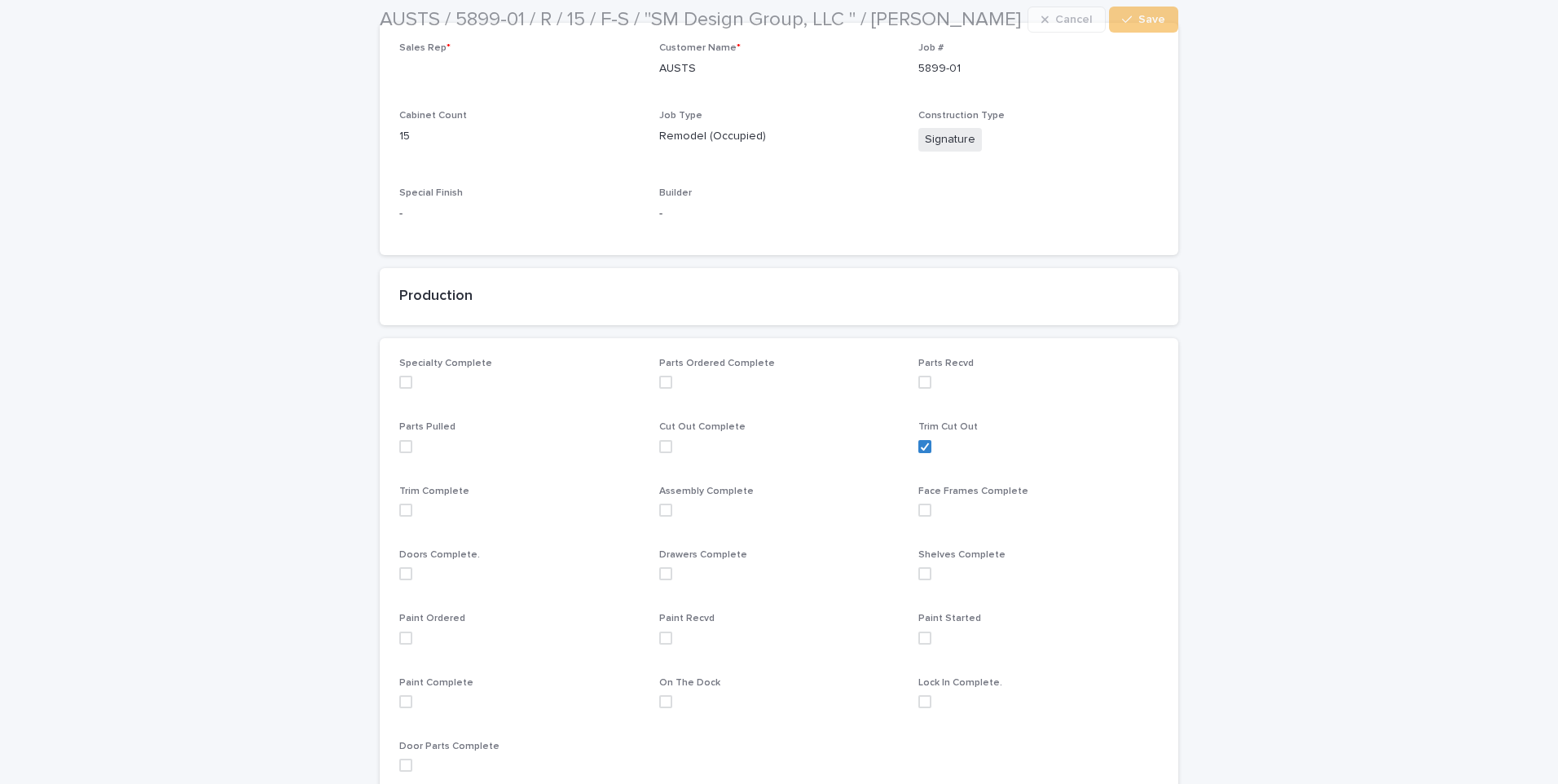
scroll to position [407, 0]
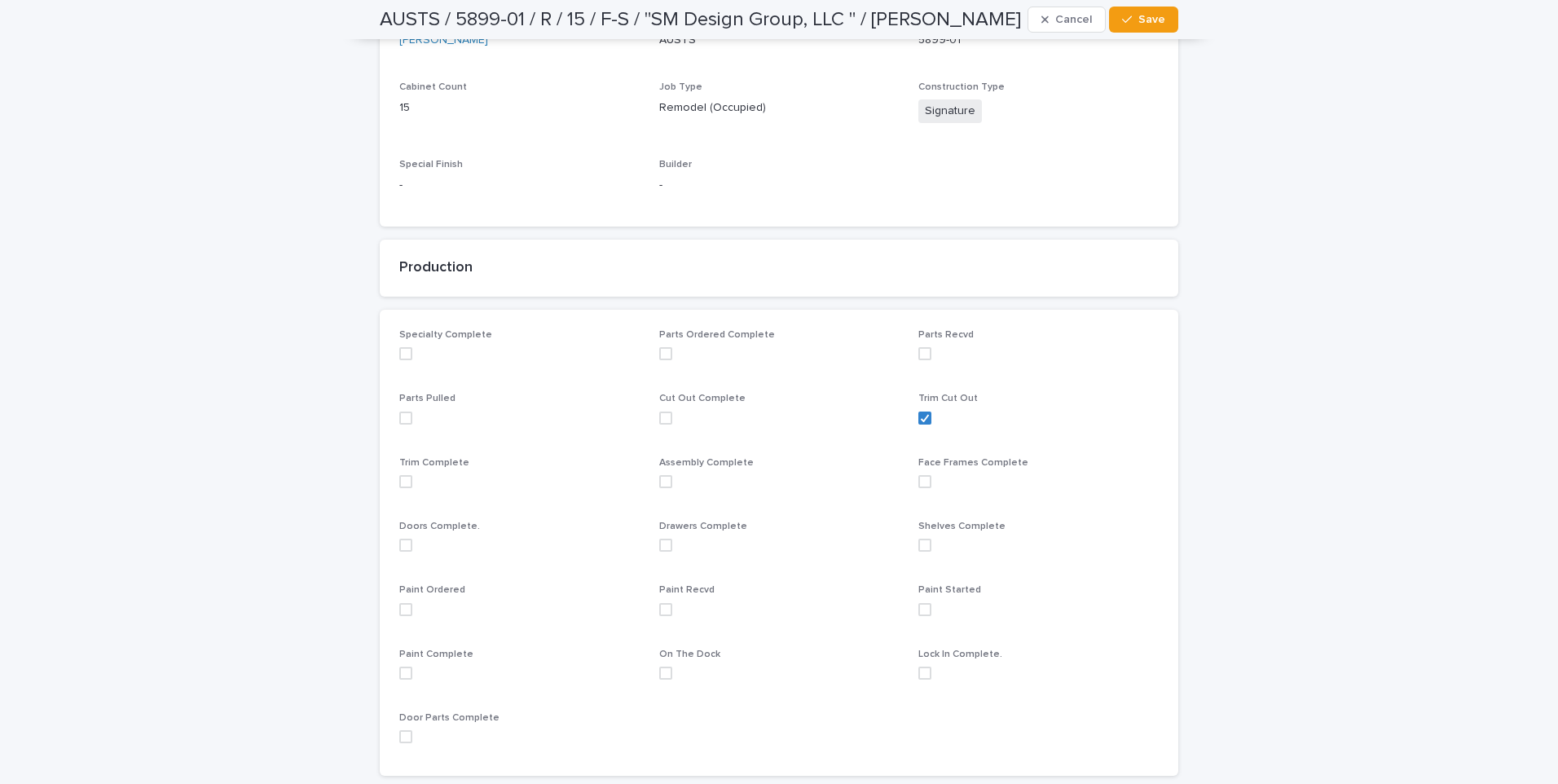
click at [400, 675] on span at bounding box center [406, 673] width 13 height 13
click at [407, 676] on label at bounding box center [520, 673] width 240 height 13
click at [400, 611] on span at bounding box center [406, 609] width 13 height 13
click at [1133, 26] on button "Save" at bounding box center [1144, 19] width 69 height 26
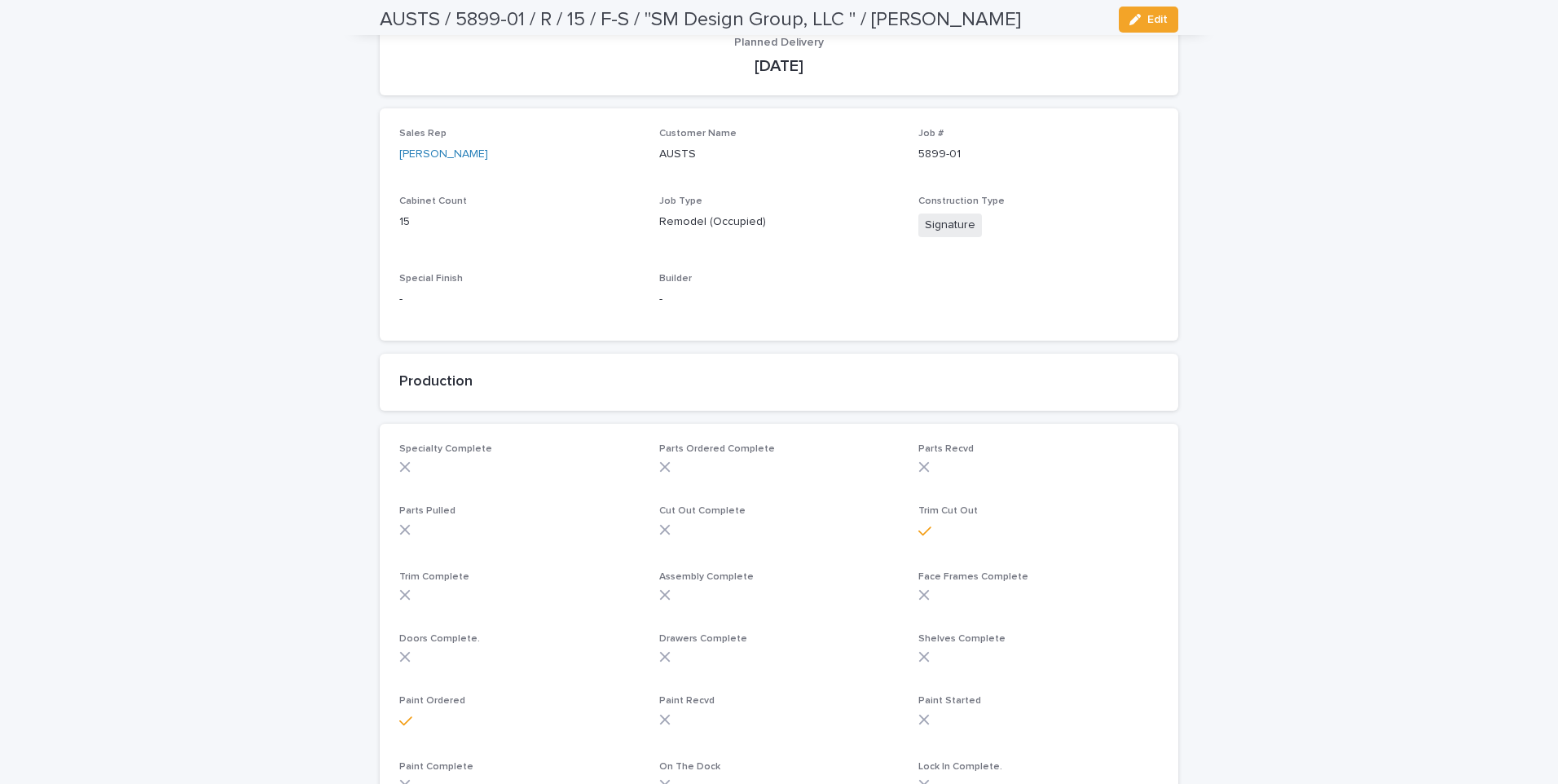
scroll to position [0, 0]
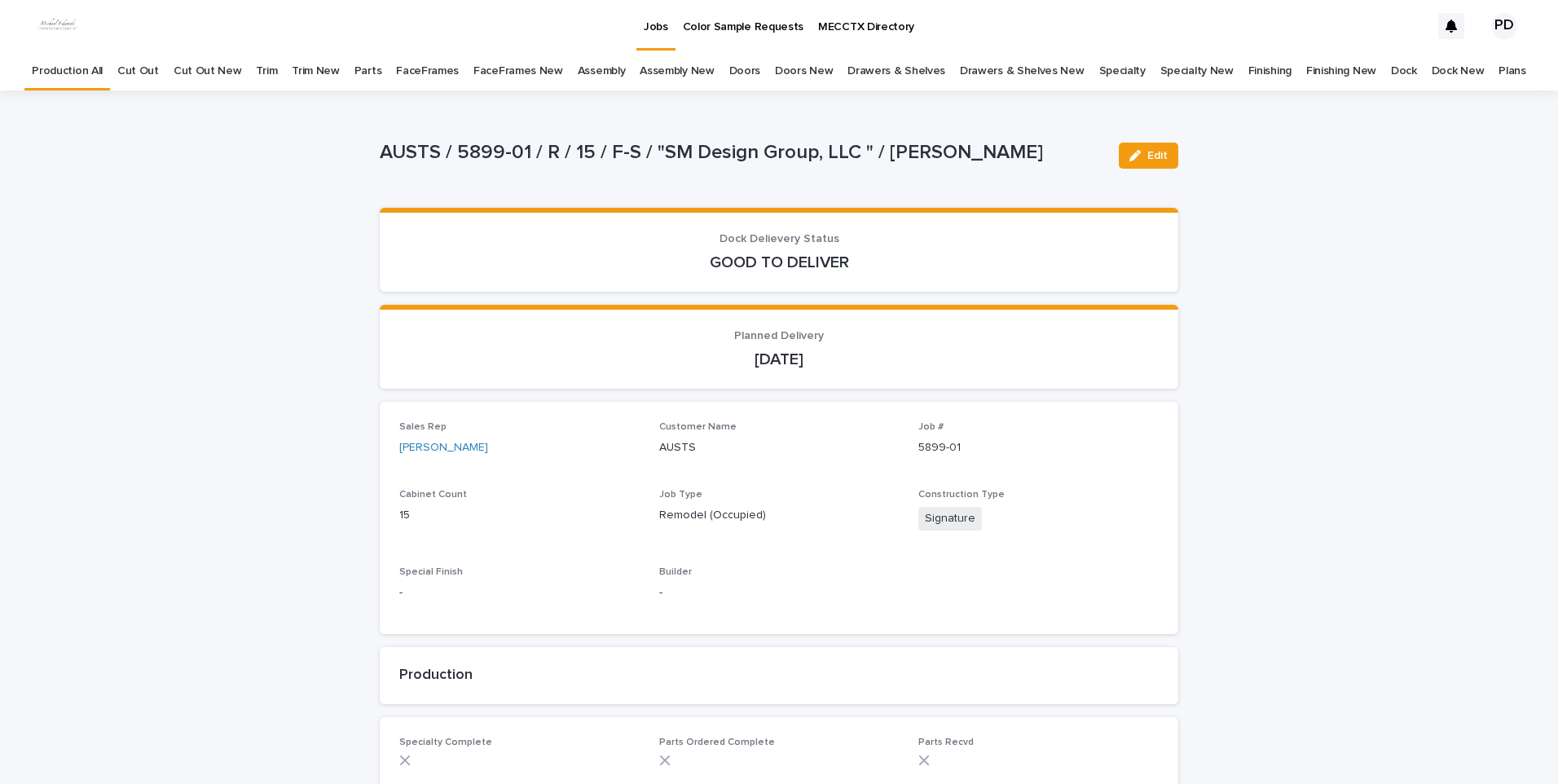
click at [669, 26] on div "Jobs" at bounding box center [655, 17] width 39 height 34
